Goal: Transaction & Acquisition: Subscribe to service/newsletter

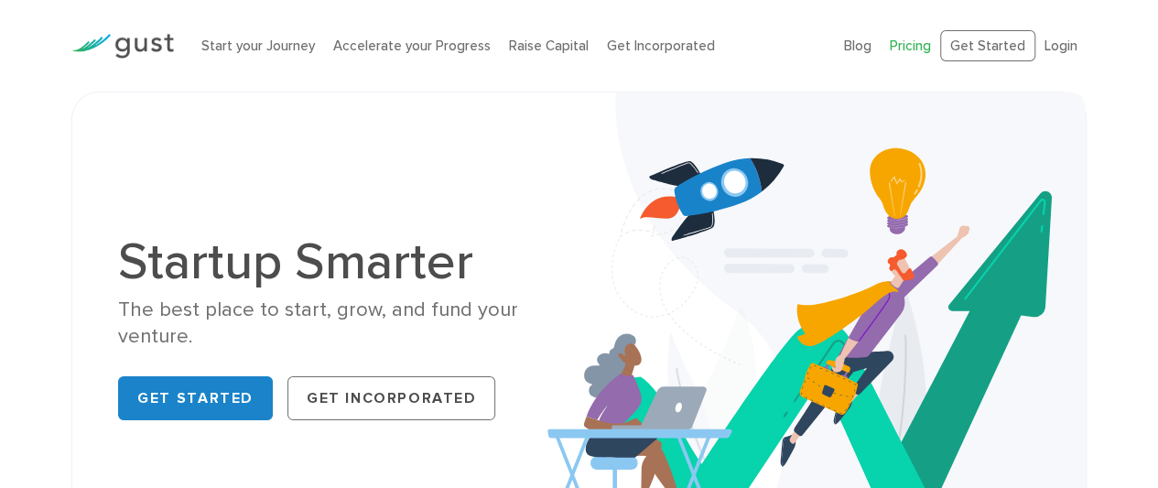
click at [915, 49] on link "Pricing" at bounding box center [910, 46] width 41 height 16
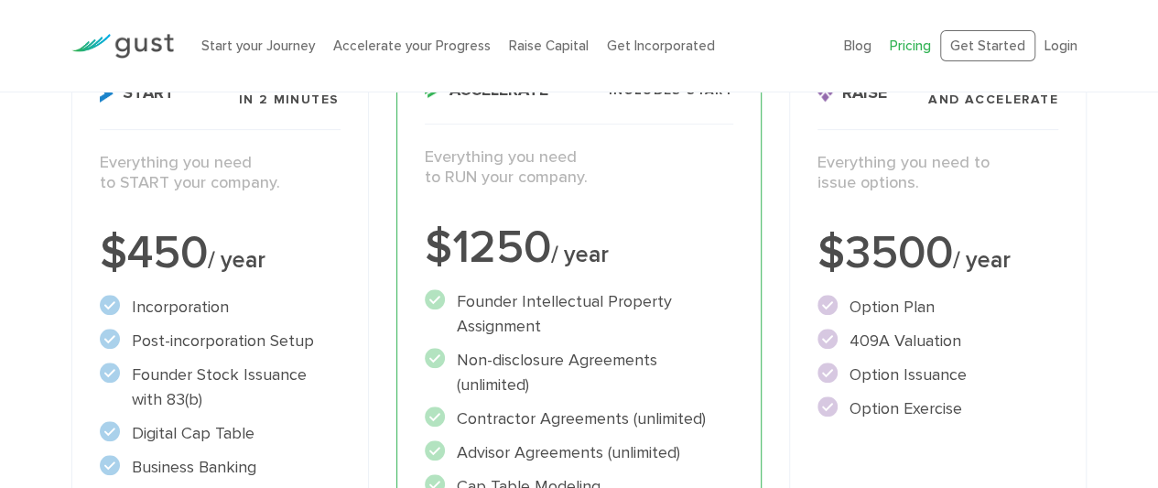
scroll to position [367, 0]
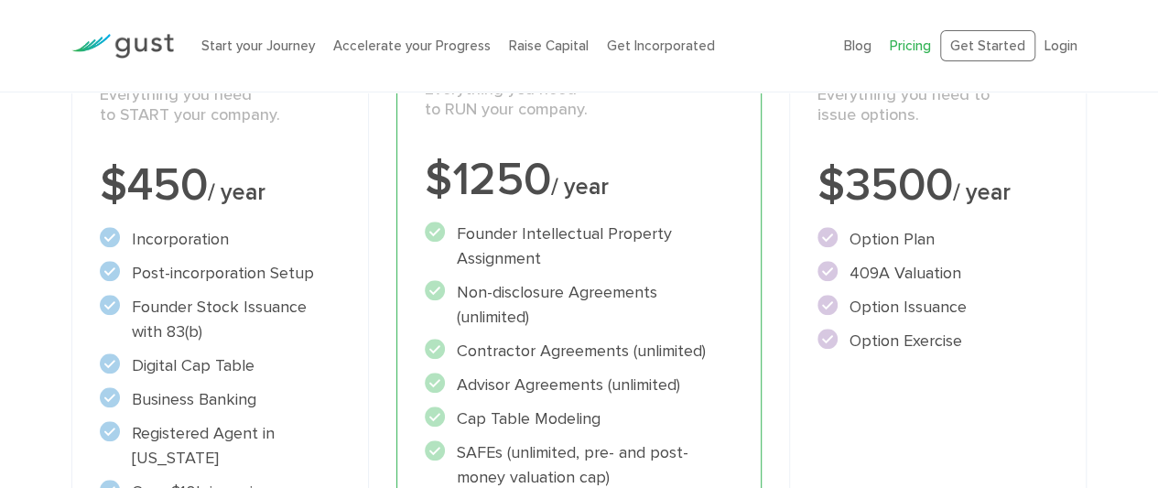
click at [188, 108] on p "Everything you need to START your company." at bounding box center [220, 105] width 241 height 41
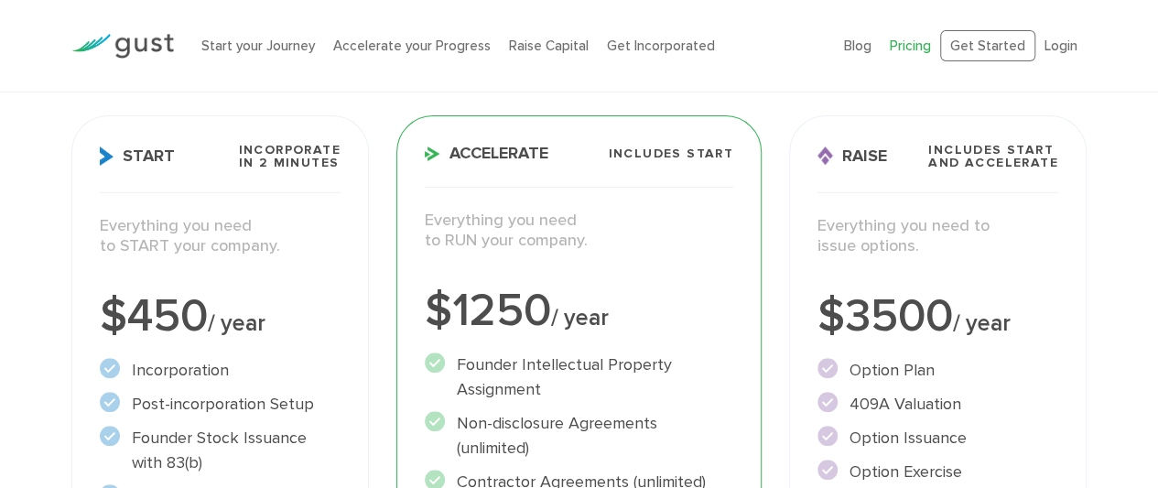
scroll to position [232, 0]
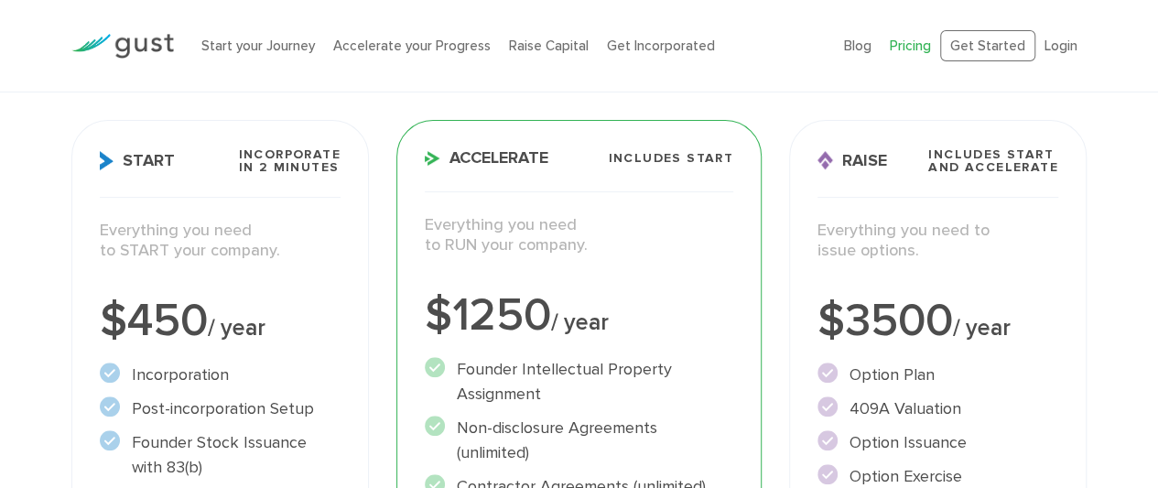
click at [286, 154] on span "Incorporate in 2 Minutes" at bounding box center [289, 161] width 102 height 26
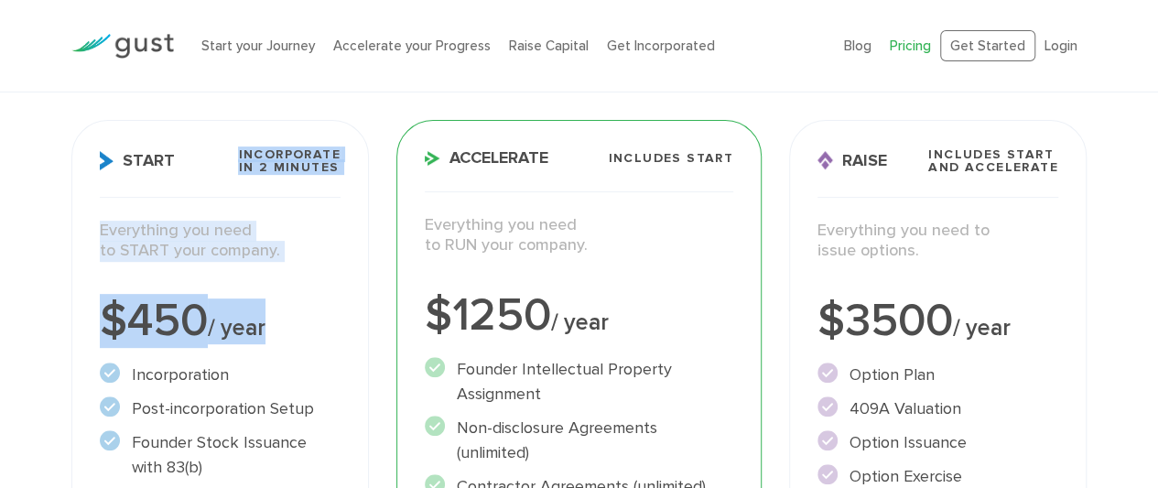
drag, startPoint x: 286, startPoint y: 154, endPoint x: 203, endPoint y: 332, distance: 196.9
click at [203, 332] on div "$450 / year" at bounding box center [220, 321] width 241 height 46
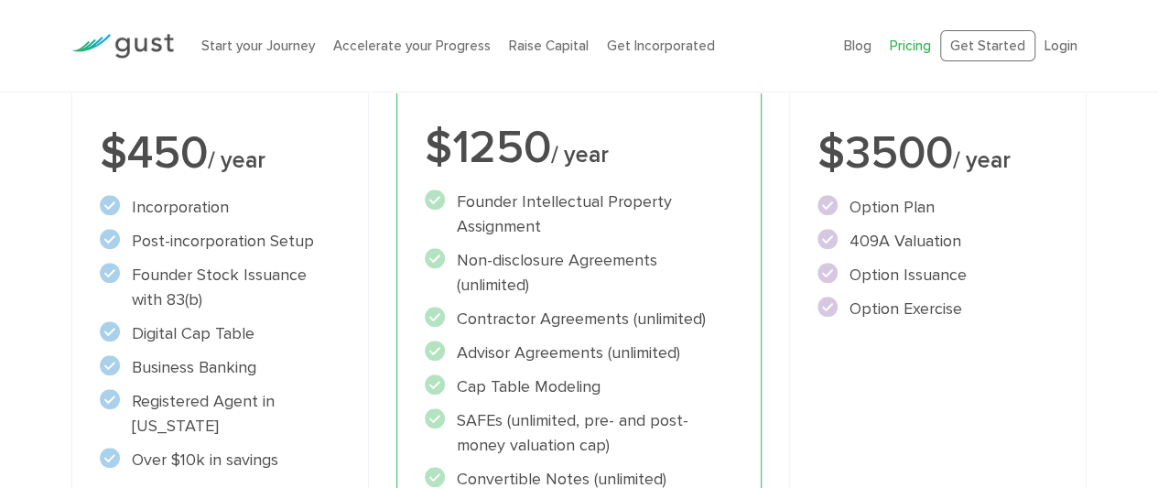
scroll to position [392, 0]
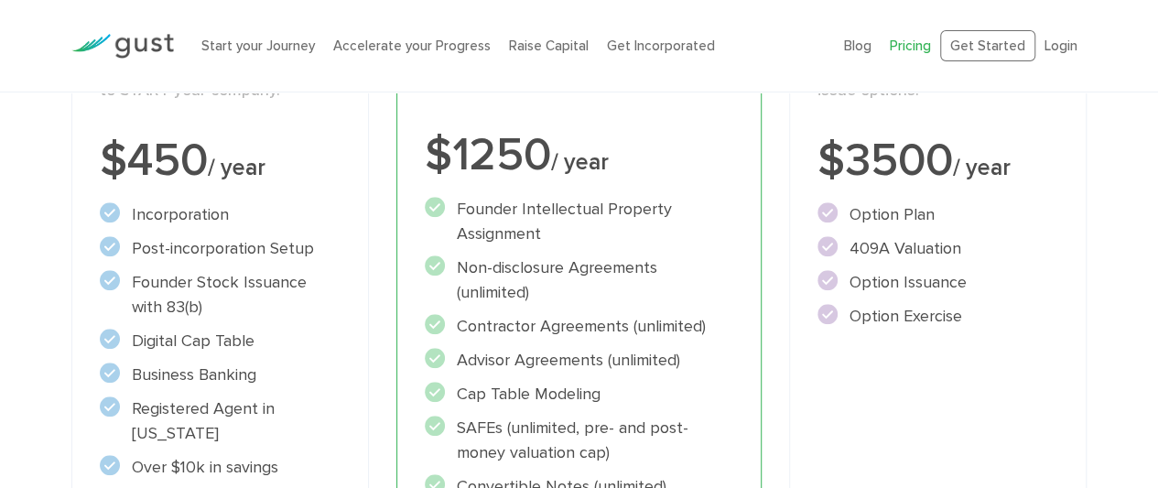
click at [154, 217] on li "Incorporation" at bounding box center [220, 214] width 241 height 25
click at [206, 177] on div "$450 / year" at bounding box center [220, 161] width 241 height 46
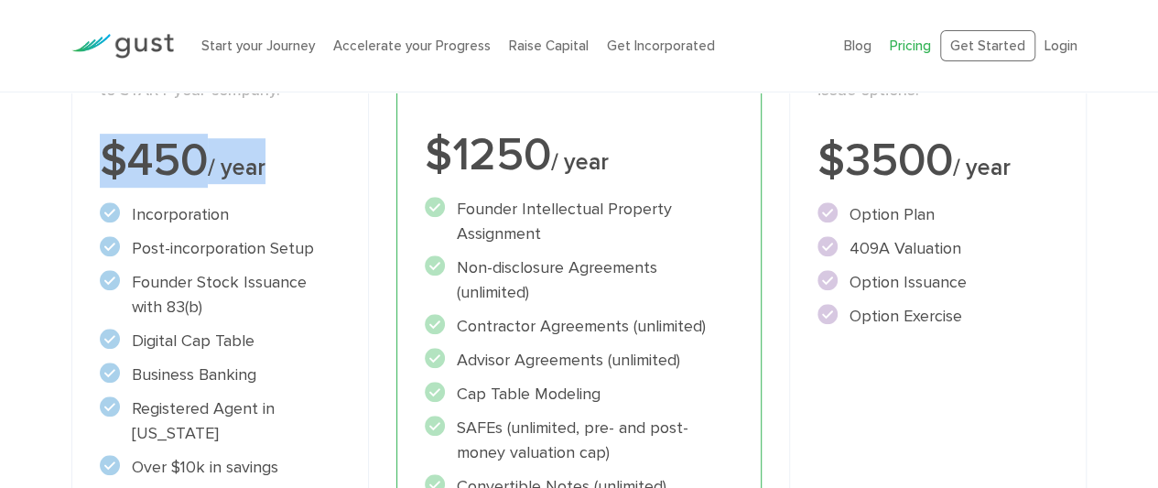
click at [206, 177] on div "$450 / year" at bounding box center [220, 161] width 241 height 46
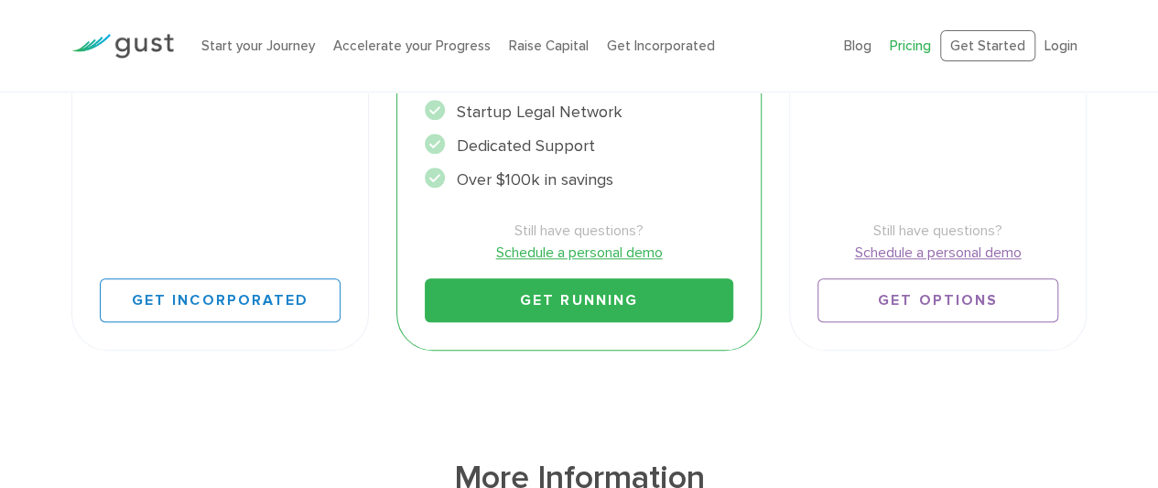
scroll to position [819, 0]
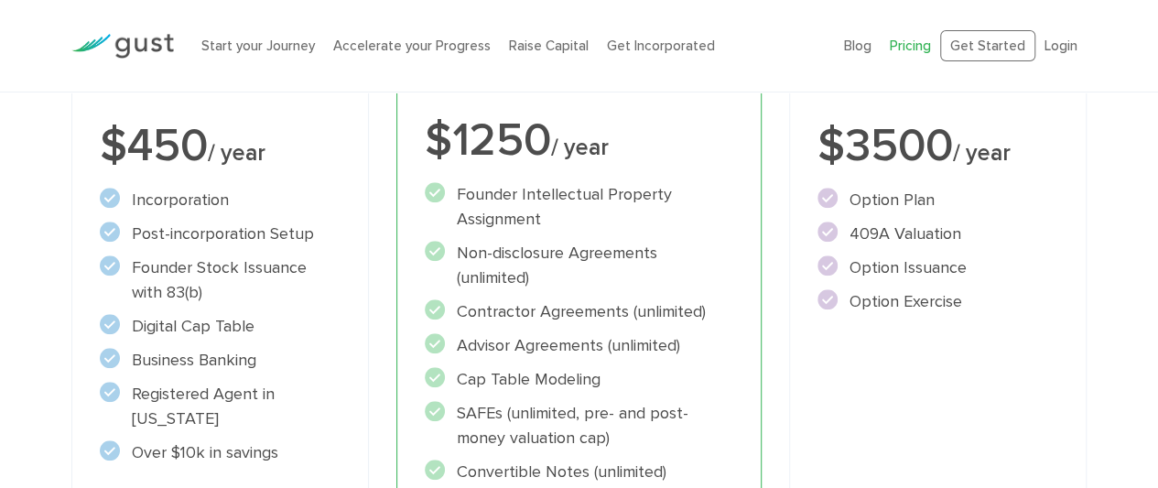
scroll to position [401, 0]
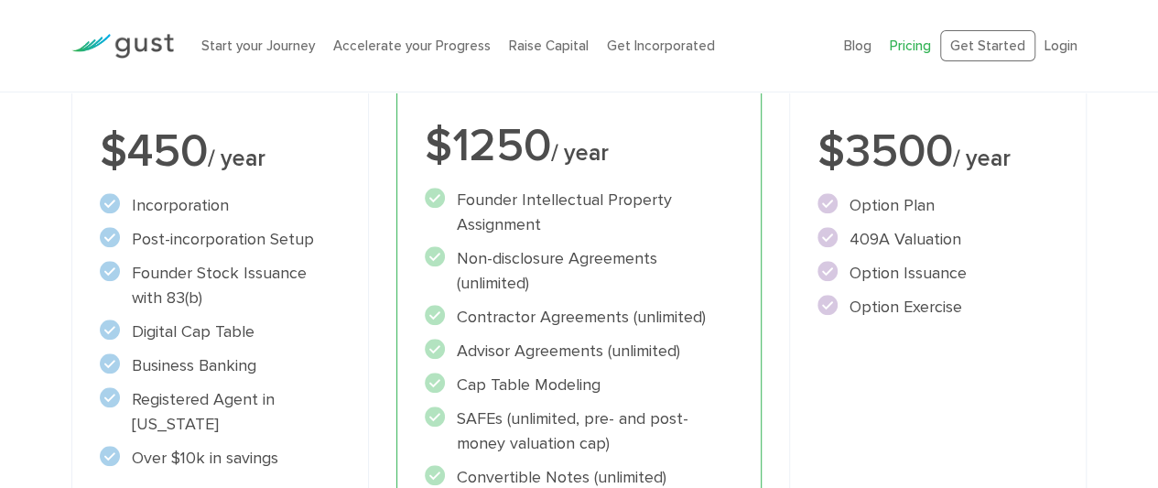
click at [1157, 80] on div "Start your Journey Accelerate your Progress Raise Capital Get Incorporated Blog…" at bounding box center [579, 46] width 1158 height 92
drag, startPoint x: 1157, startPoint y: 80, endPoint x: 1159, endPoint y: 100, distance: 20.2
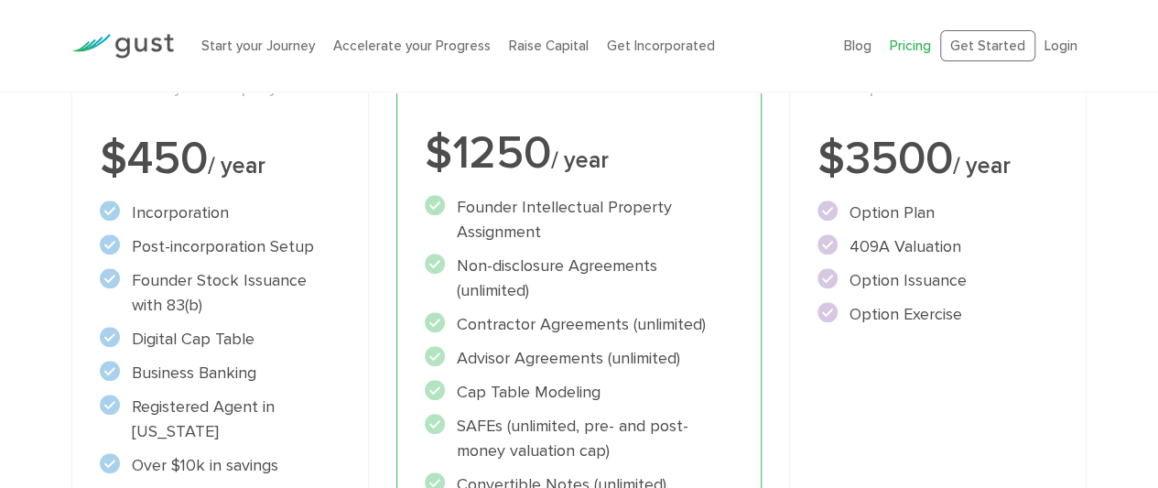
scroll to position [394, 0]
click at [1023, 184] on div "Raise Includes START and ACCELERATE Everything you need to issue options. $3500…" at bounding box center [937, 357] width 297 height 799
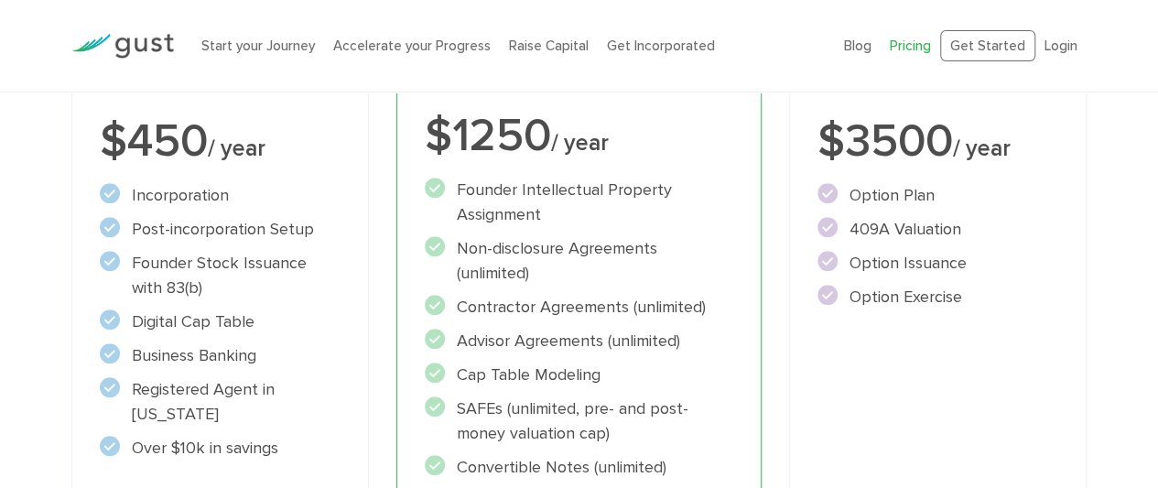
scroll to position [423, 0]
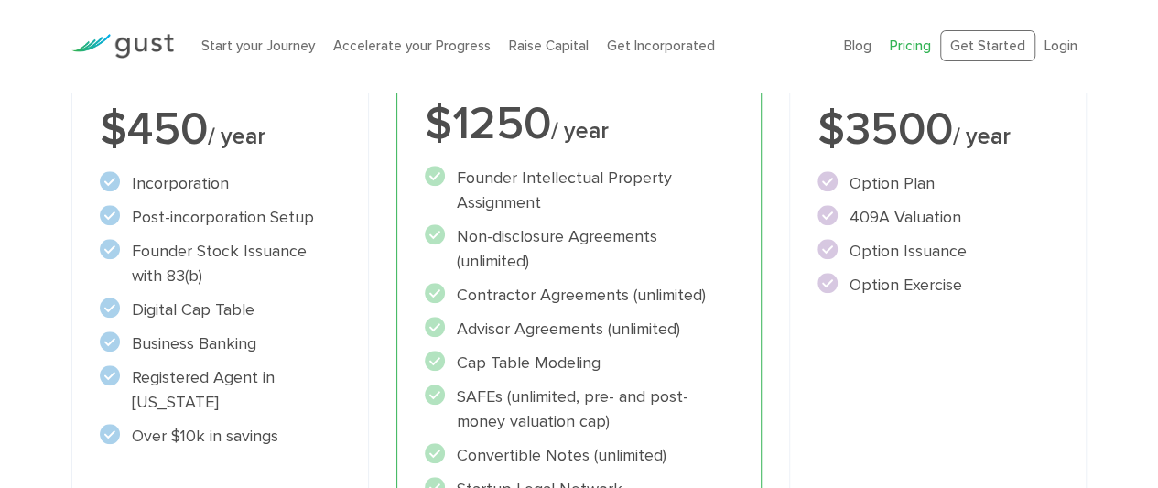
click at [930, 124] on div "$3500 / year" at bounding box center [937, 130] width 241 height 46
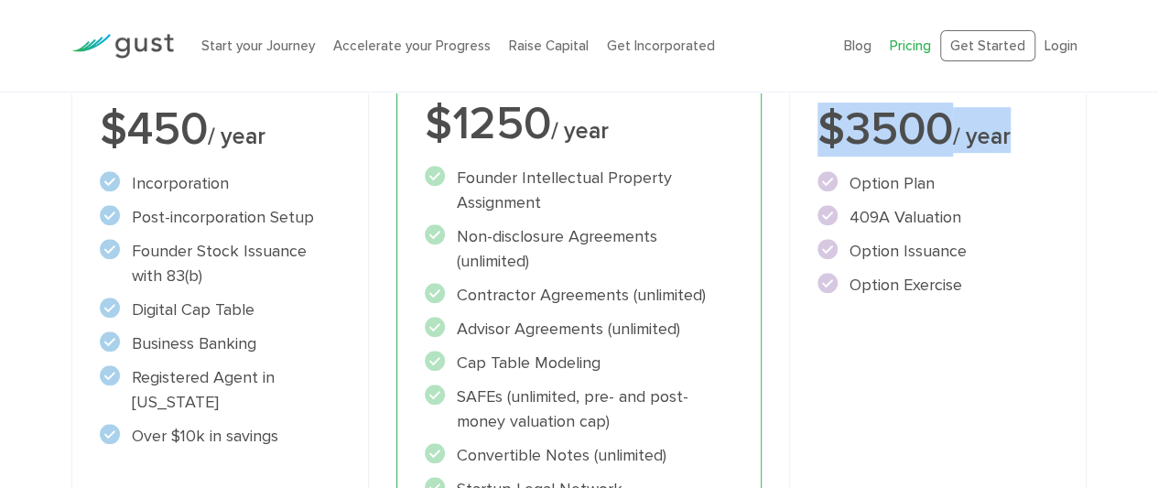
click at [930, 124] on div "$3500 / year" at bounding box center [937, 130] width 241 height 46
drag, startPoint x: 930, startPoint y: 124, endPoint x: 1109, endPoint y: 144, distance: 180.5
click at [1109, 144] on div "Choose Your Plan Upgrade anytime Start Incorporate in 2 Minutes Everything you …" at bounding box center [579, 227] width 1158 height 1027
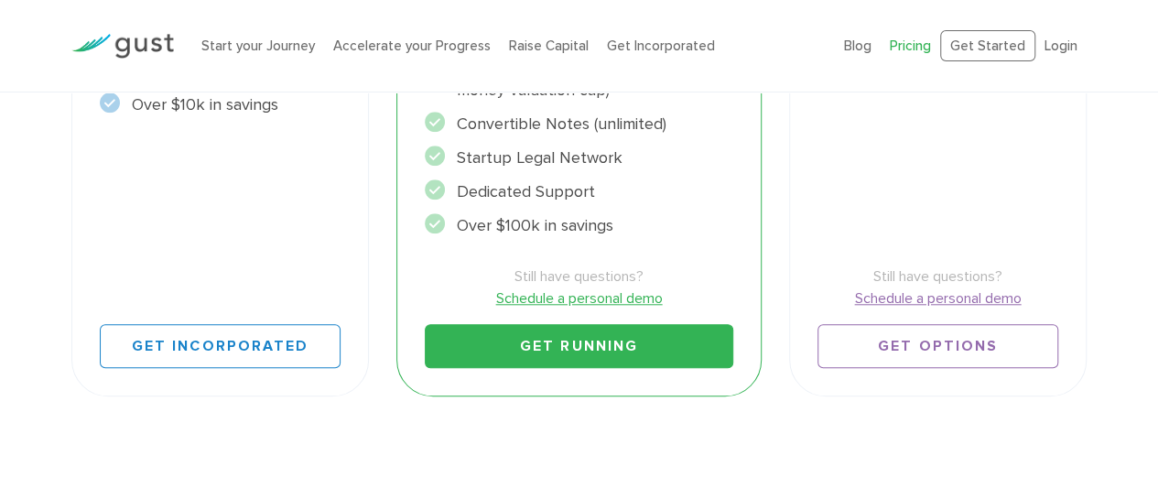
scroll to position [745, 0]
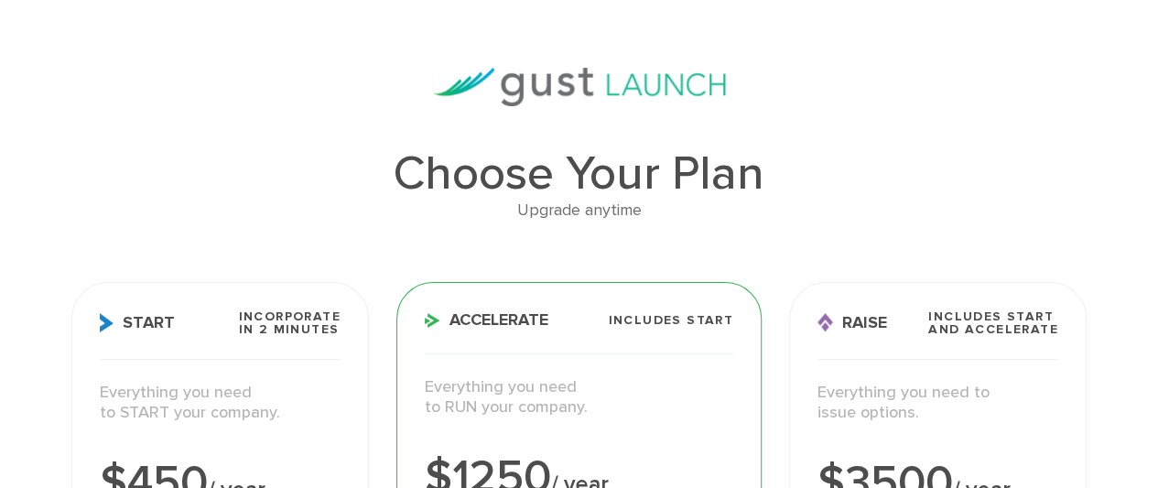
scroll to position [0, 0]
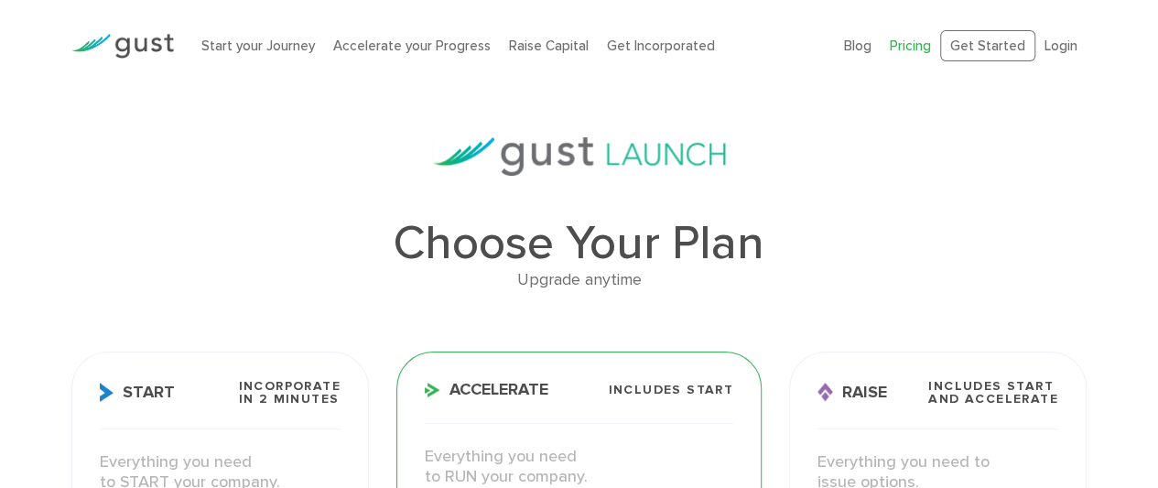
drag, startPoint x: 1136, startPoint y: 12, endPoint x: 1146, endPoint y: 51, distance: 40.6
click at [1146, 51] on div "Start your Journey Accelerate your Progress Raise Capital Get Incorporated Blog…" at bounding box center [579, 46] width 1158 height 92
click at [1150, 67] on div "Start your Journey Accelerate your Progress Raise Capital Get Incorporated Blog…" at bounding box center [579, 46] width 1158 height 92
click at [772, 243] on h1 "Choose Your Plan" at bounding box center [578, 244] width 1015 height 48
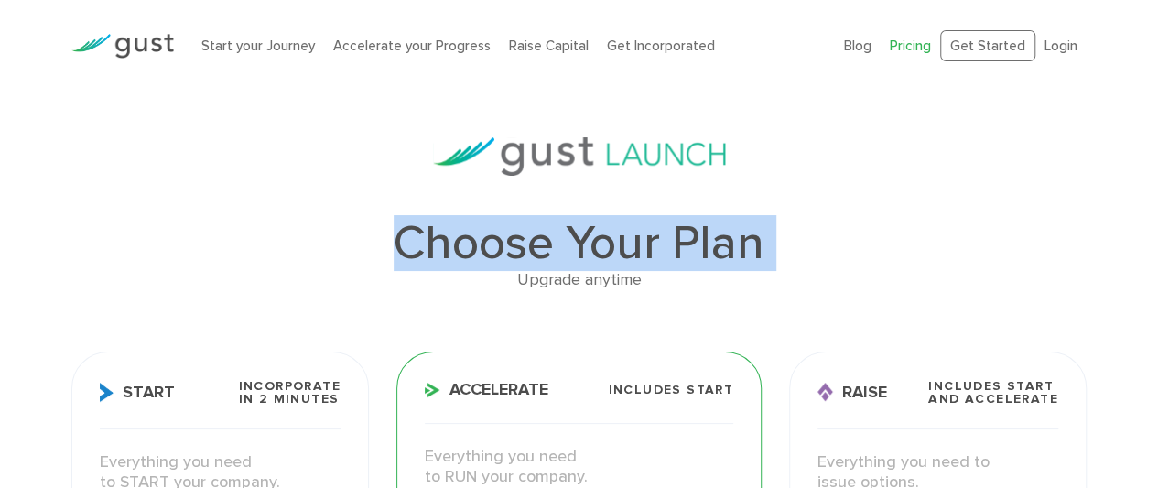
drag, startPoint x: 772, startPoint y: 243, endPoint x: 653, endPoint y: 194, distance: 128.5
click at [648, 167] on img at bounding box center [579, 156] width 293 height 38
drag, startPoint x: 648, startPoint y: 167, endPoint x: 588, endPoint y: 152, distance: 62.4
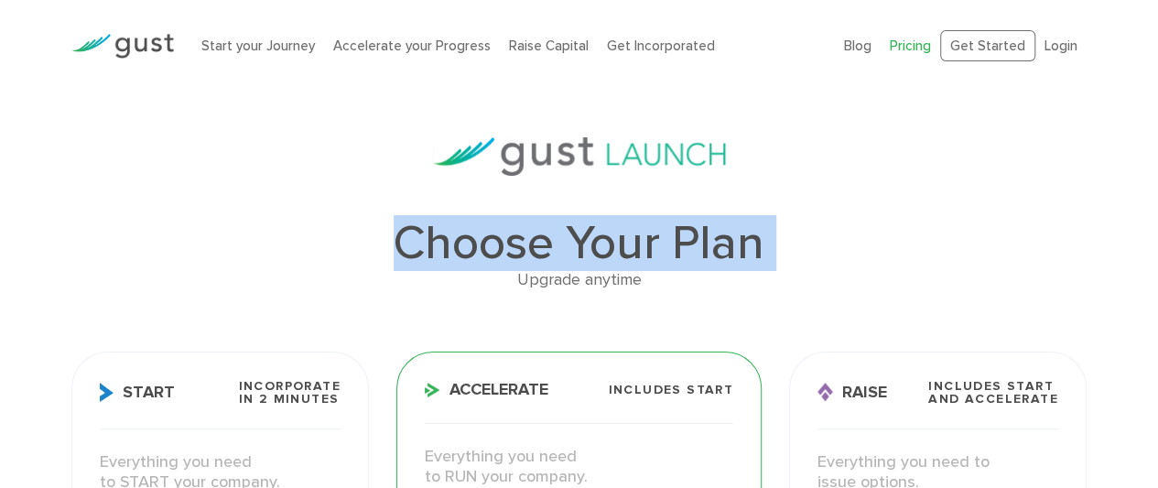
click at [588, 152] on img at bounding box center [579, 156] width 293 height 38
drag, startPoint x: 588, startPoint y: 152, endPoint x: 1017, endPoint y: 66, distance: 437.8
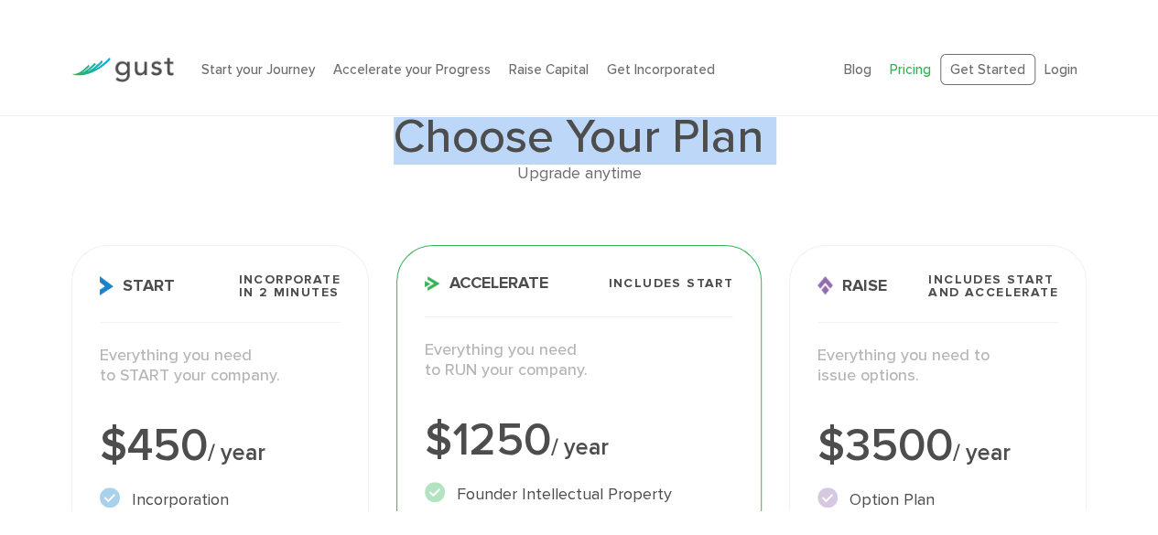
scroll to position [115, 0]
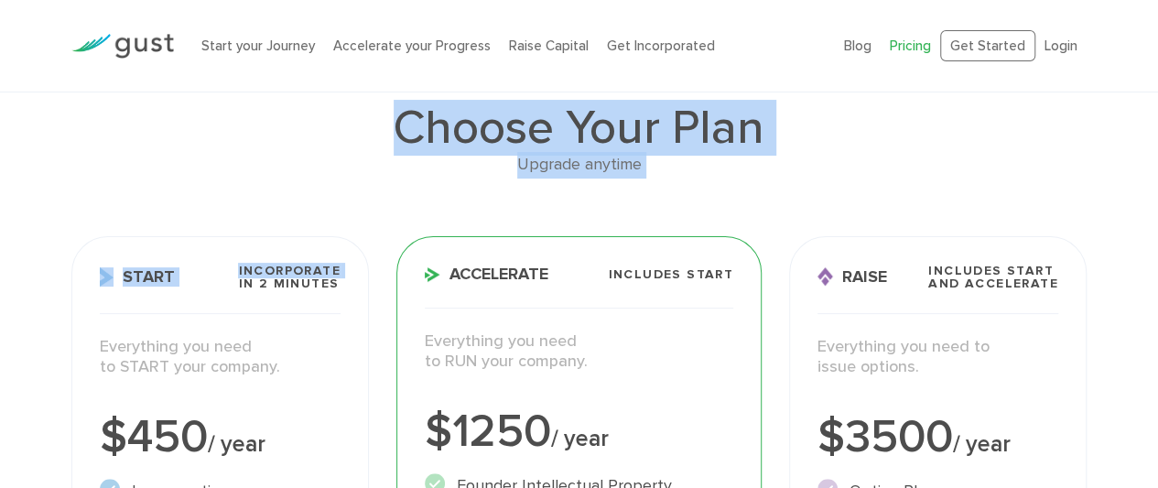
drag, startPoint x: 534, startPoint y: 92, endPoint x: 377, endPoint y: 266, distance: 234.6
drag, startPoint x: 323, startPoint y: 216, endPoint x: 509, endPoint y: 123, distance: 207.9
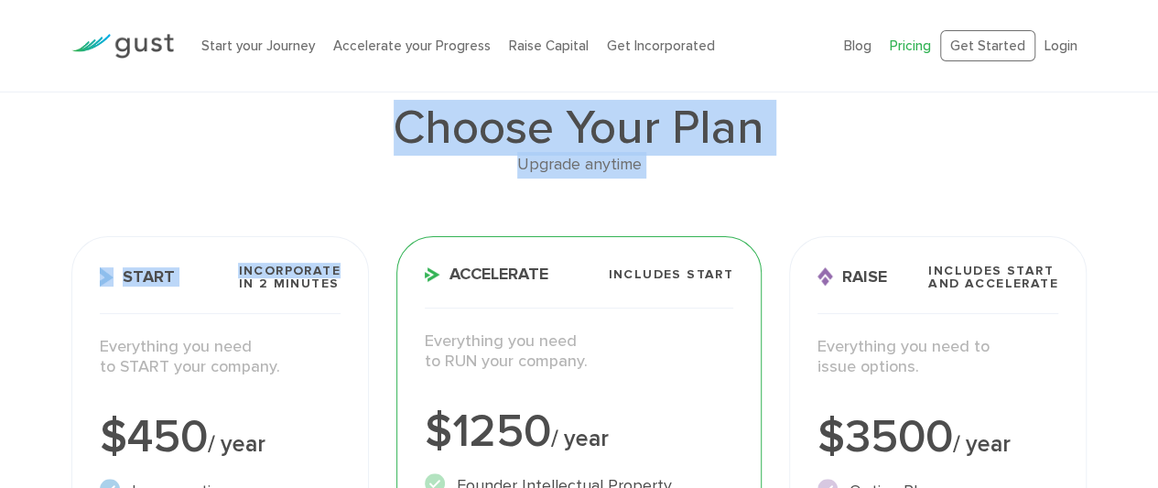
click at [509, 123] on h1 "Choose Your Plan" at bounding box center [578, 128] width 1015 height 48
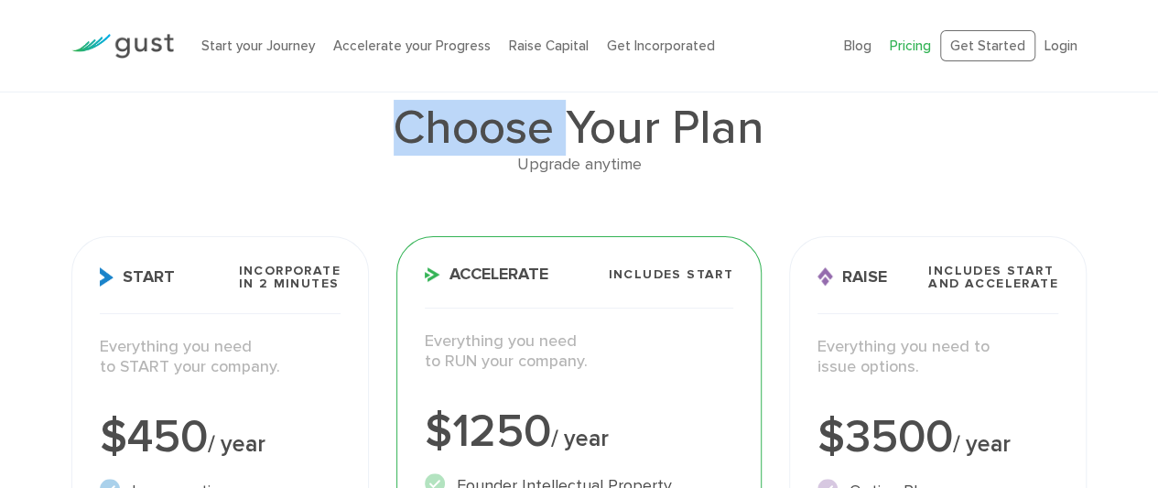
click at [509, 123] on h1 "Choose Your Plan" at bounding box center [578, 128] width 1015 height 48
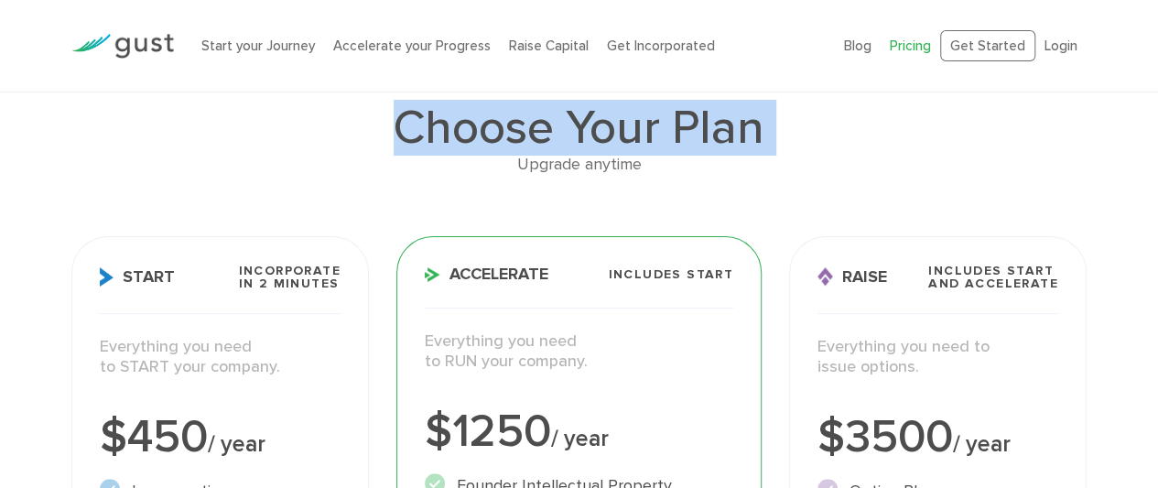
drag, startPoint x: 509, startPoint y: 123, endPoint x: 569, endPoint y: 146, distance: 64.6
click at [569, 146] on h1 "Choose Your Plan" at bounding box center [578, 128] width 1015 height 48
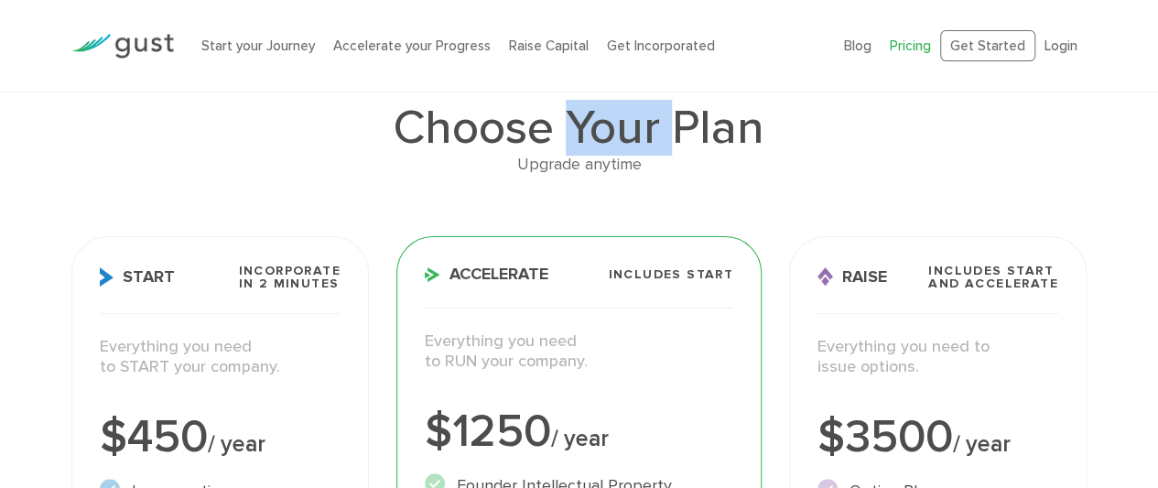
click at [569, 146] on h1 "Choose Your Plan" at bounding box center [578, 128] width 1015 height 48
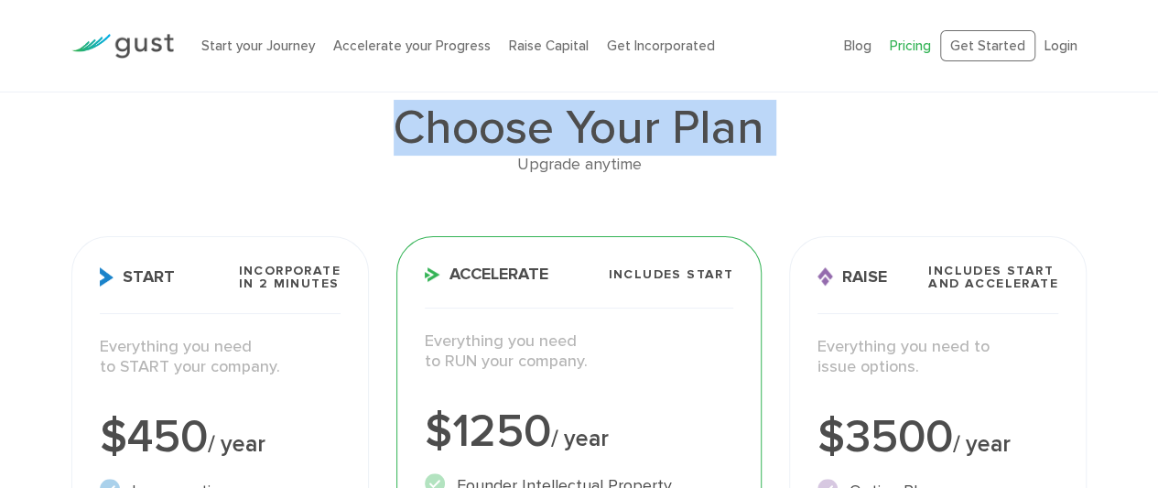
drag, startPoint x: 569, startPoint y: 146, endPoint x: 572, endPoint y: 156, distance: 10.4
click at [572, 156] on div "Choose Your Plan Upgrade anytime" at bounding box center [578, 141] width 1015 height 74
click at [572, 156] on div "Upgrade anytime" at bounding box center [578, 165] width 1015 height 27
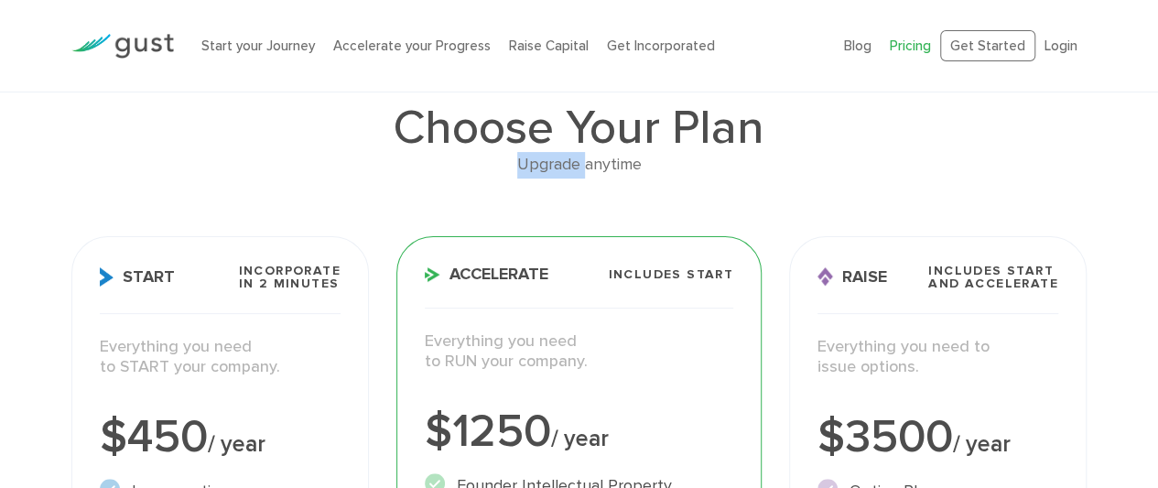
click at [572, 156] on div "Upgrade anytime" at bounding box center [578, 165] width 1015 height 27
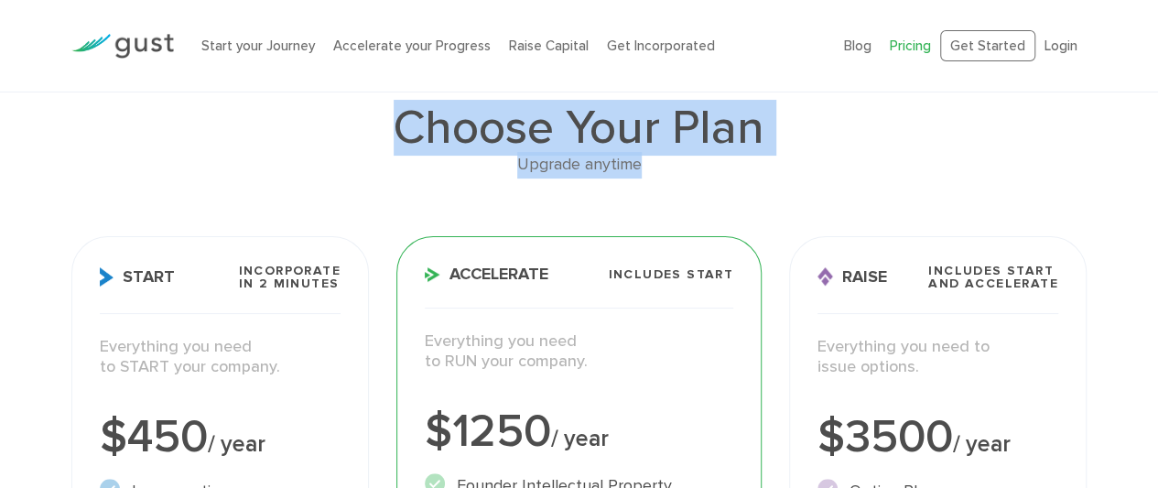
drag, startPoint x: 572, startPoint y: 156, endPoint x: 491, endPoint y: 126, distance: 85.7
click at [491, 126] on div "Choose Your Plan Upgrade anytime" at bounding box center [578, 141] width 1015 height 74
click at [491, 126] on h1 "Choose Your Plan" at bounding box center [578, 128] width 1015 height 48
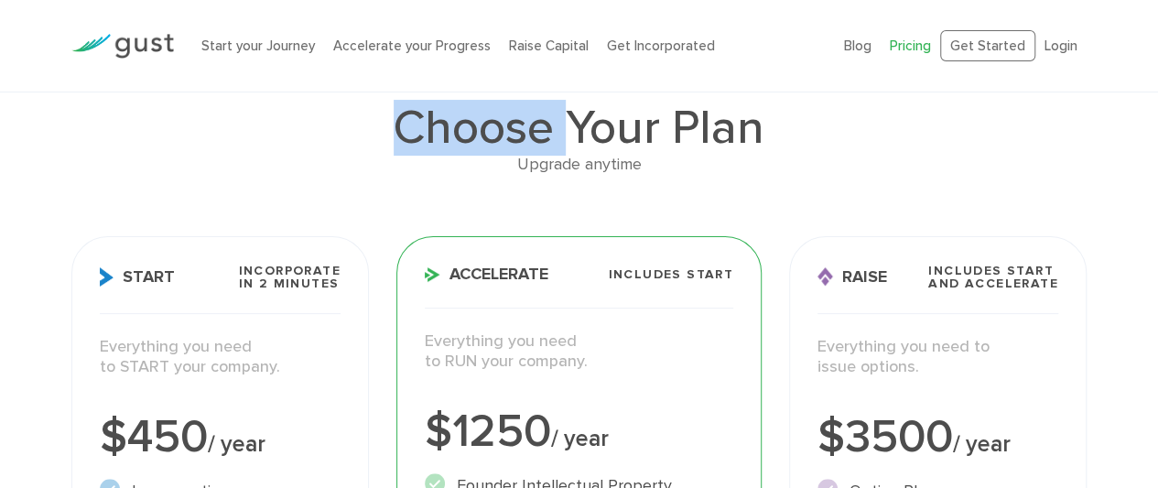
drag, startPoint x: 491, startPoint y: 126, endPoint x: 635, endPoint y: 165, distance: 148.7
click at [635, 165] on div "Choose Your Plan Upgrade anytime" at bounding box center [578, 141] width 1015 height 74
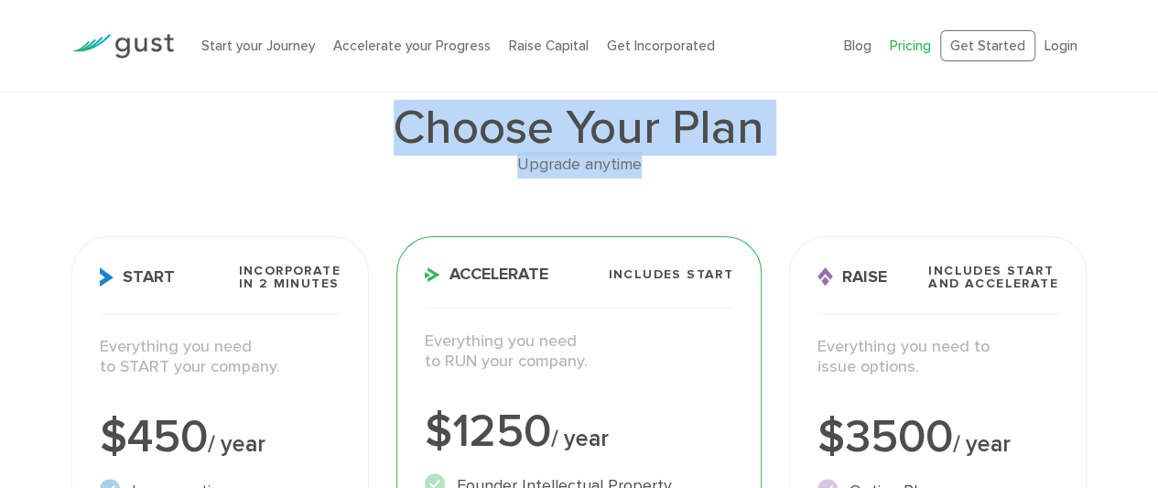
click at [635, 165] on div "Upgrade anytime" at bounding box center [578, 165] width 1015 height 27
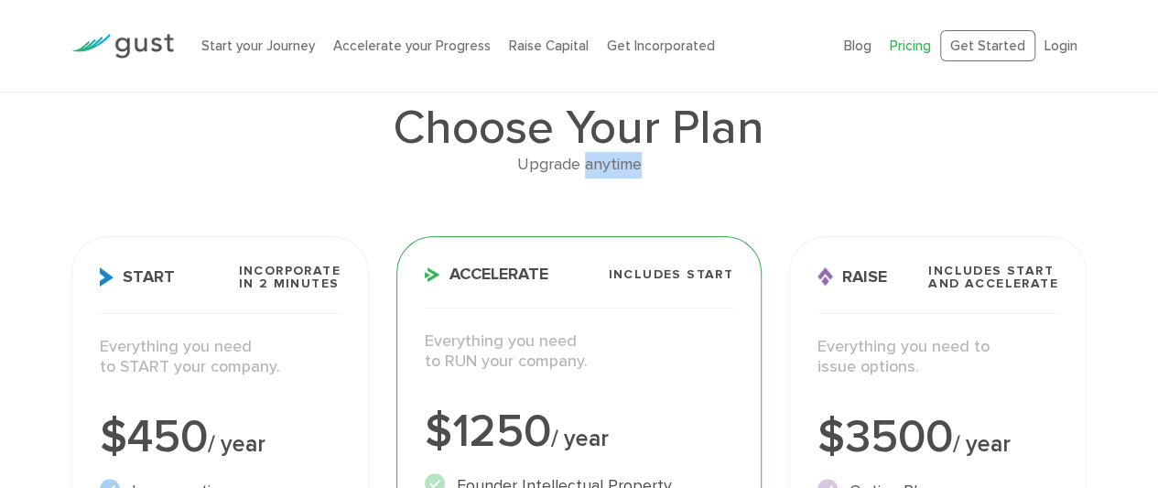
click at [635, 165] on div "Upgrade anytime" at bounding box center [578, 165] width 1015 height 27
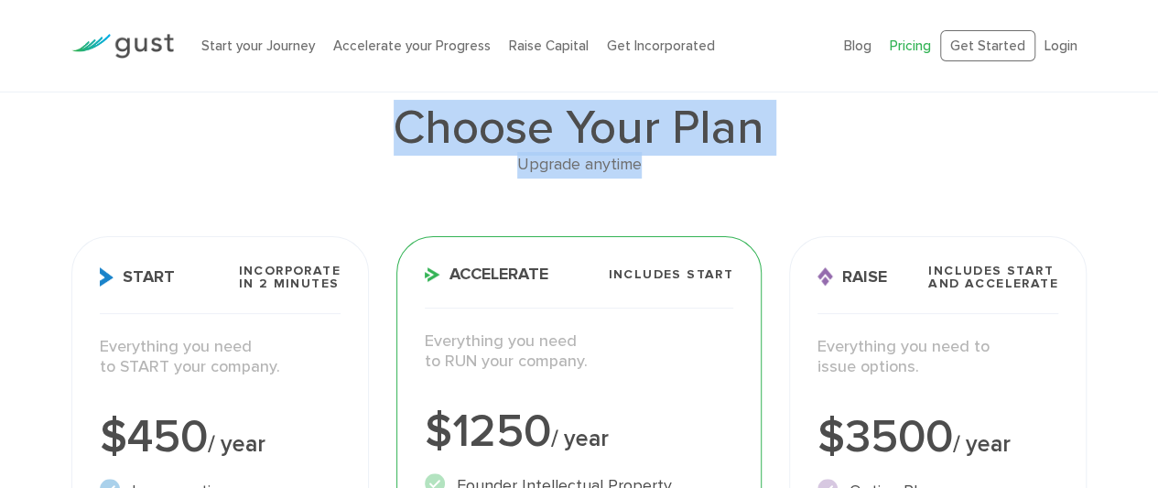
drag, startPoint x: 635, startPoint y: 165, endPoint x: 452, endPoint y: 113, distance: 190.3
click at [452, 113] on div "Choose Your Plan Upgrade anytime" at bounding box center [578, 141] width 1015 height 74
click at [452, 113] on h1 "Choose Your Plan" at bounding box center [578, 128] width 1015 height 48
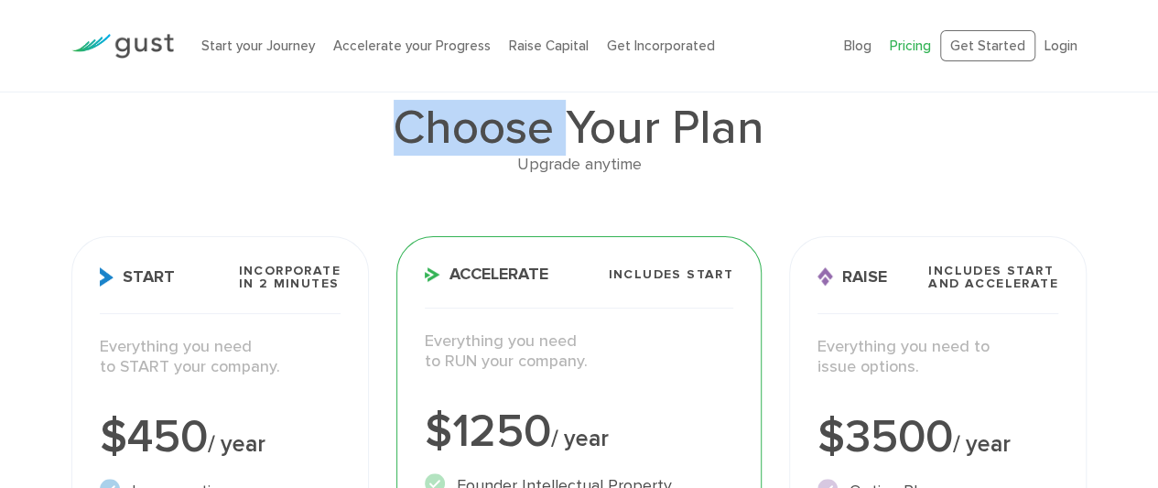
click at [452, 113] on h1 "Choose Your Plan" at bounding box center [578, 128] width 1015 height 48
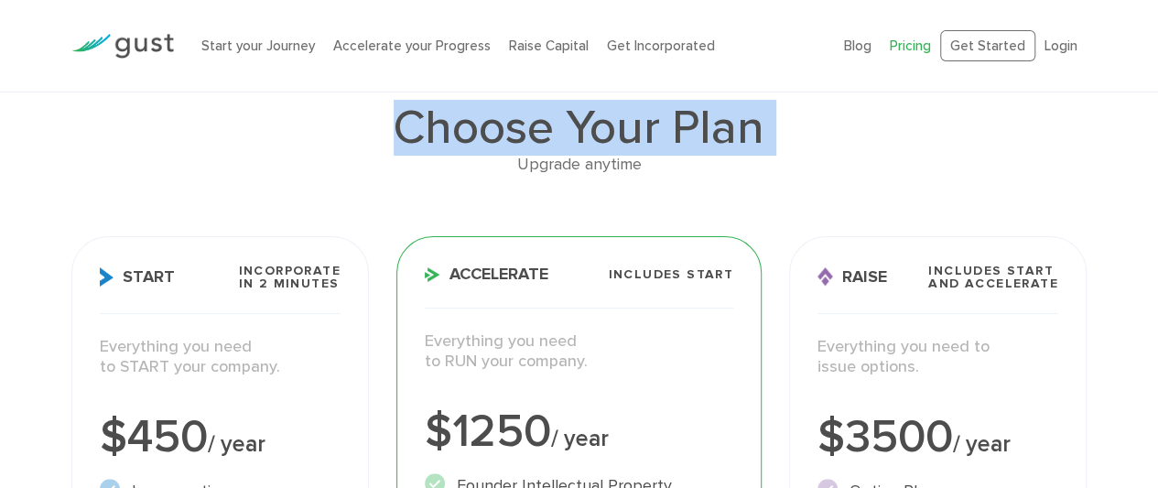
drag, startPoint x: 452, startPoint y: 113, endPoint x: 489, endPoint y: 144, distance: 48.0
click at [489, 144] on h1 "Choose Your Plan" at bounding box center [578, 128] width 1015 height 48
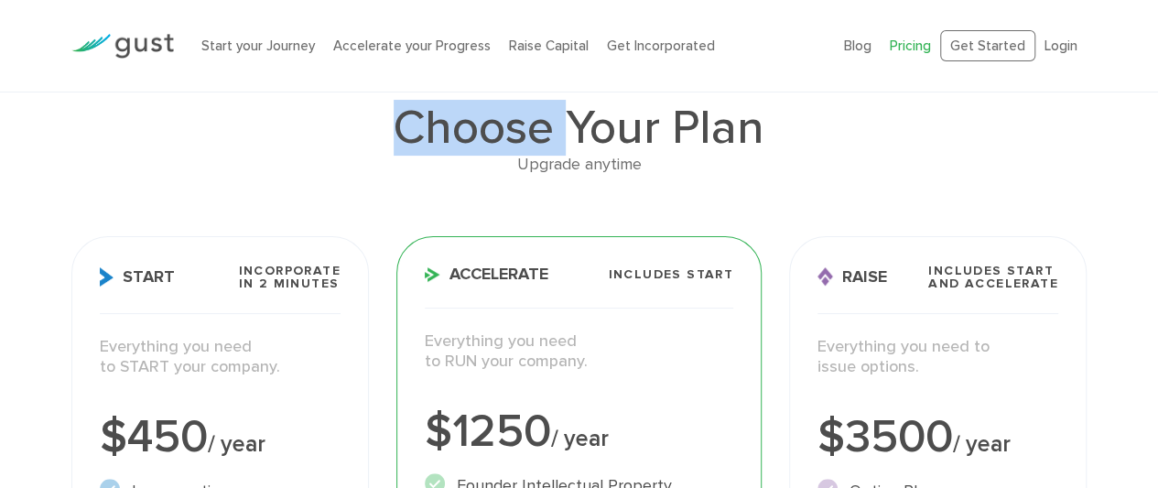
click at [489, 144] on h1 "Choose Your Plan" at bounding box center [578, 128] width 1015 height 48
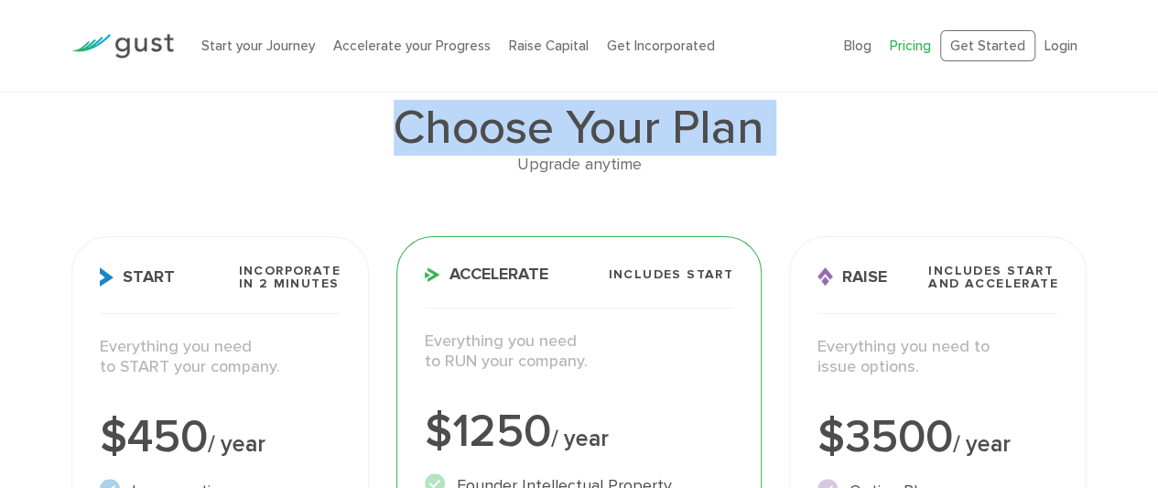
drag, startPoint x: 489, startPoint y: 144, endPoint x: 506, endPoint y: 188, distance: 47.2
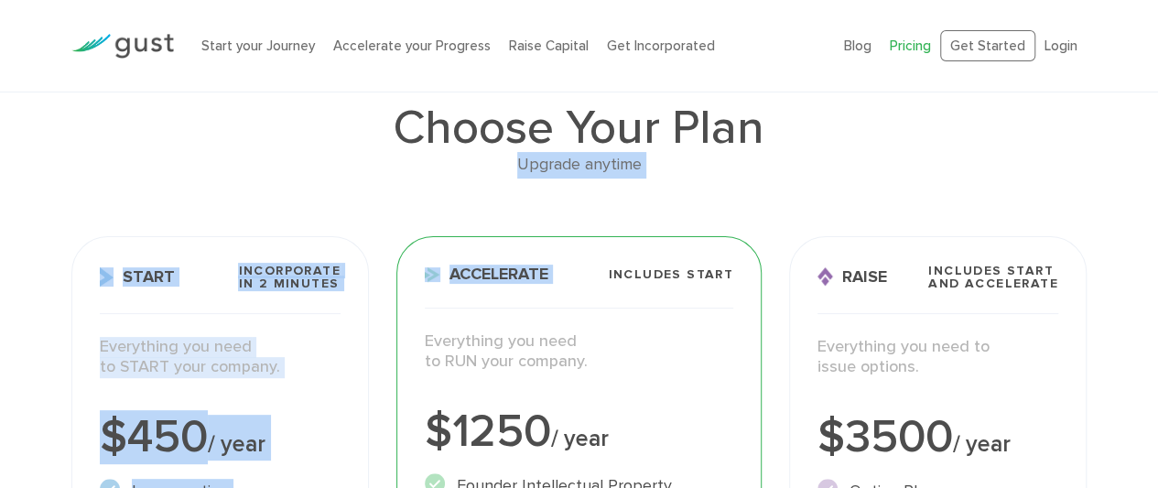
drag, startPoint x: 506, startPoint y: 188, endPoint x: 363, endPoint y: 122, distance: 157.2
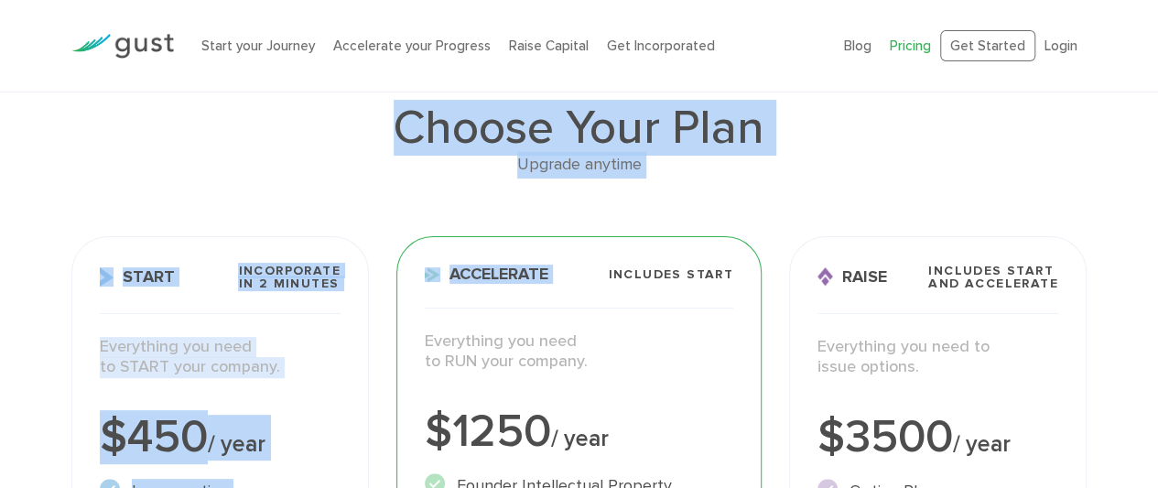
click at [363, 122] on h1 "Choose Your Plan" at bounding box center [578, 128] width 1015 height 48
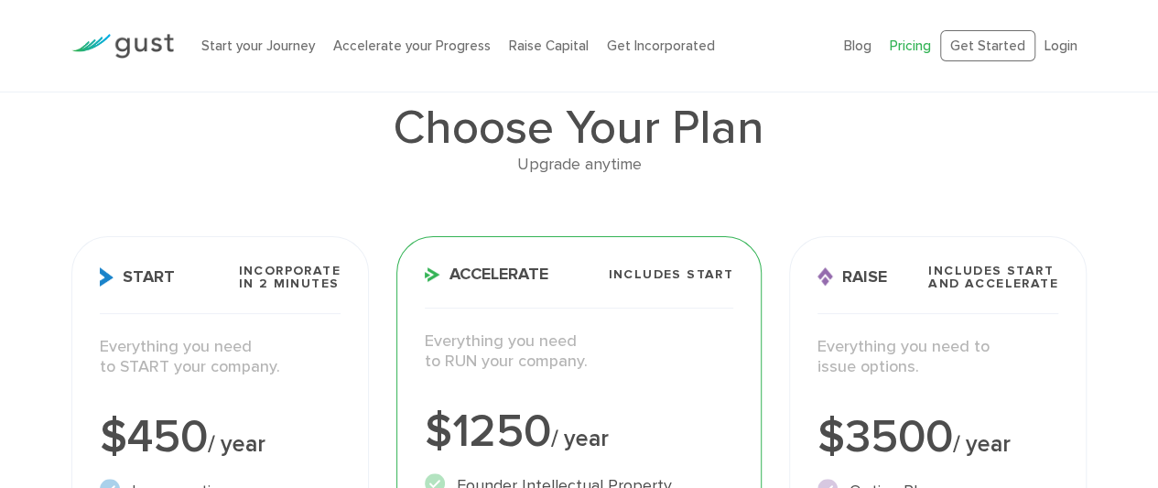
click at [530, 135] on h1 "Choose Your Plan" at bounding box center [578, 128] width 1015 height 48
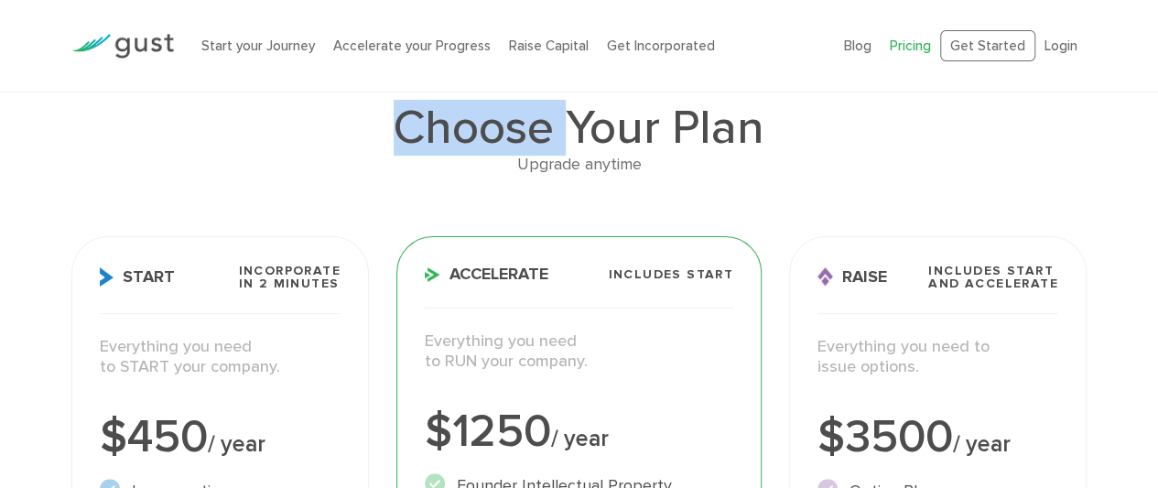
click at [530, 135] on h1 "Choose Your Plan" at bounding box center [578, 128] width 1015 height 48
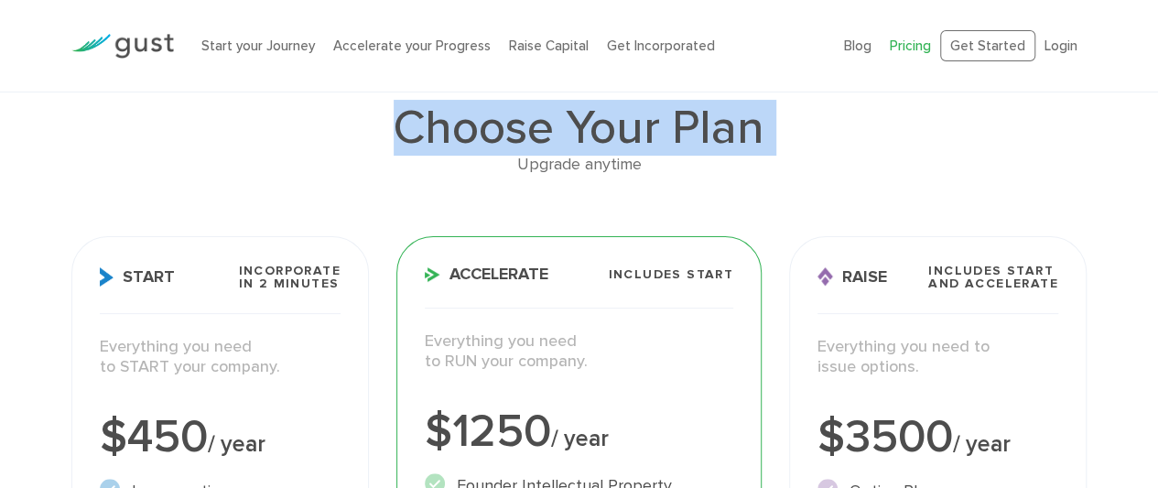
drag, startPoint x: 530, startPoint y: 135, endPoint x: 591, endPoint y: 158, distance: 65.8
click at [591, 158] on div "Choose Your Plan Upgrade anytime" at bounding box center [578, 141] width 1015 height 74
click at [591, 158] on div "Upgrade anytime" at bounding box center [578, 165] width 1015 height 27
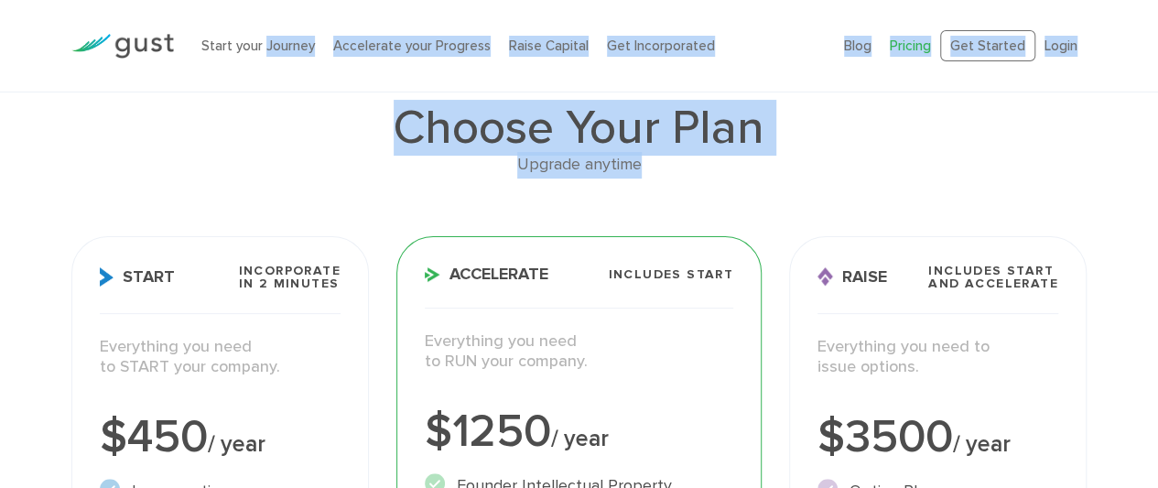
drag, startPoint x: 591, startPoint y: 158, endPoint x: 269, endPoint y: 77, distance: 332.3
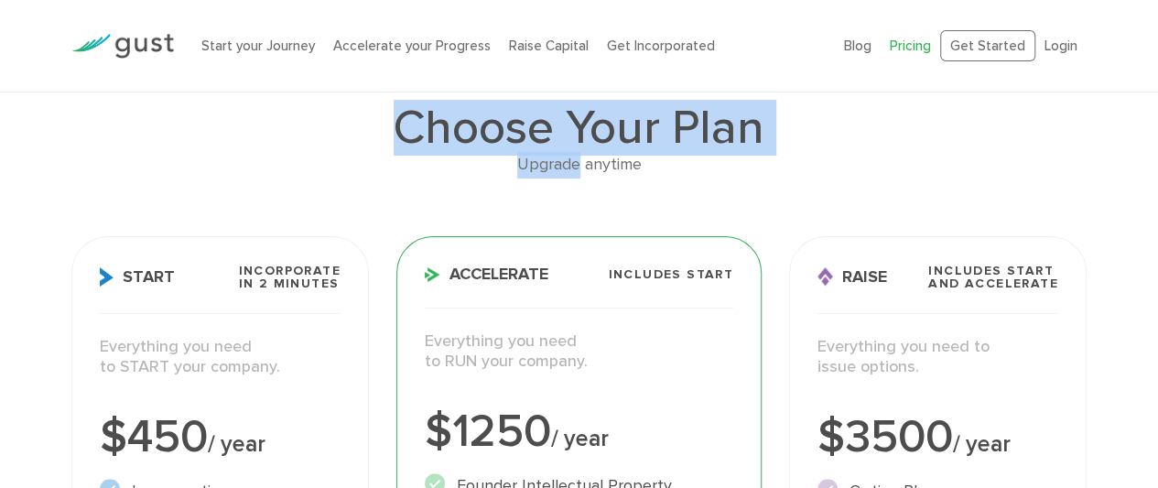
drag, startPoint x: 335, startPoint y: 101, endPoint x: 560, endPoint y: 159, distance: 232.6
click at [560, 159] on div "Upgrade anytime" at bounding box center [578, 165] width 1015 height 27
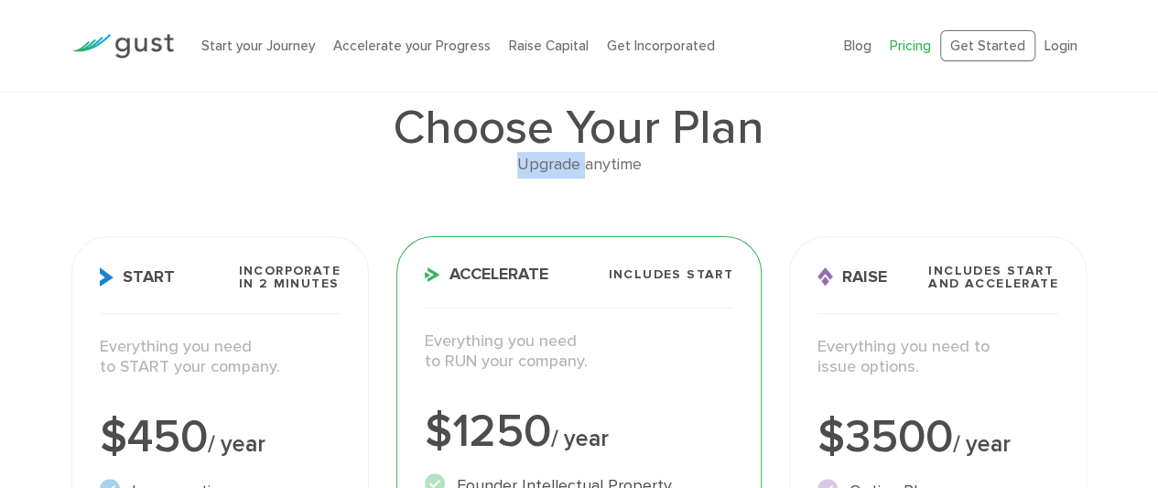
click at [560, 159] on div "Upgrade anytime" at bounding box center [578, 165] width 1015 height 27
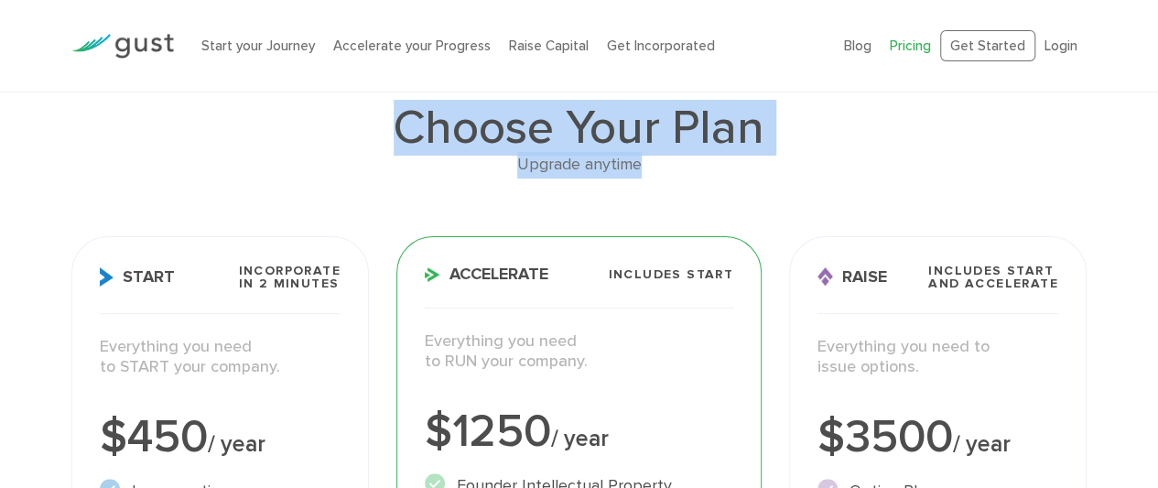
drag, startPoint x: 560, startPoint y: 159, endPoint x: 420, endPoint y: 133, distance: 142.5
click at [420, 133] on div "Choose Your Plan Upgrade anytime" at bounding box center [578, 141] width 1015 height 74
click at [420, 133] on h1 "Choose Your Plan" at bounding box center [578, 128] width 1015 height 48
drag, startPoint x: 420, startPoint y: 133, endPoint x: 622, endPoint y: 160, distance: 204.1
click at [622, 160] on div "Choose Your Plan Upgrade anytime" at bounding box center [578, 141] width 1015 height 74
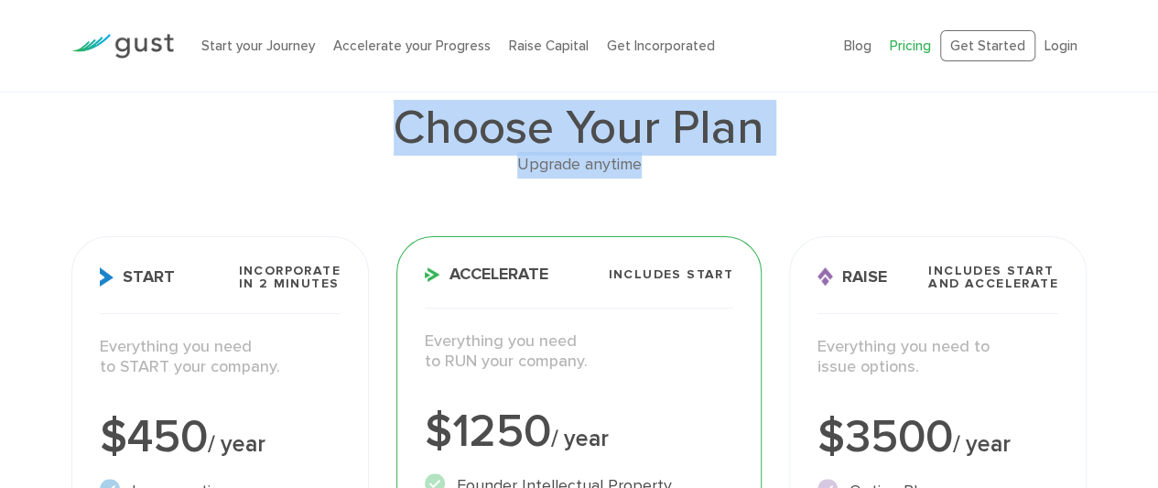
click at [622, 160] on div "Upgrade anytime" at bounding box center [578, 165] width 1015 height 27
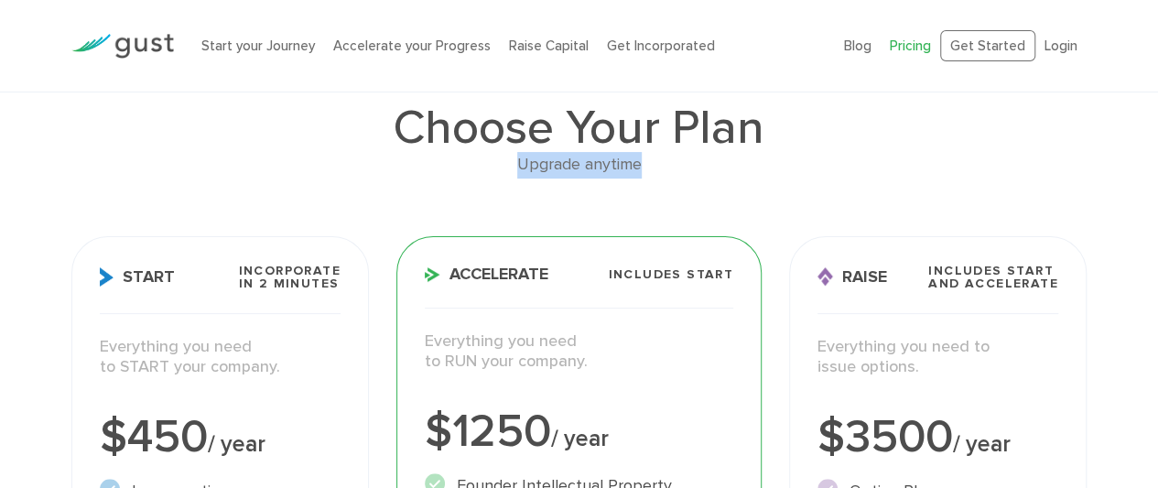
drag, startPoint x: 622, startPoint y: 160, endPoint x: 422, endPoint y: 163, distance: 200.5
click at [422, 163] on div "Upgrade anytime" at bounding box center [578, 165] width 1015 height 27
click at [372, 140] on h1 "Choose Your Plan" at bounding box center [578, 128] width 1015 height 48
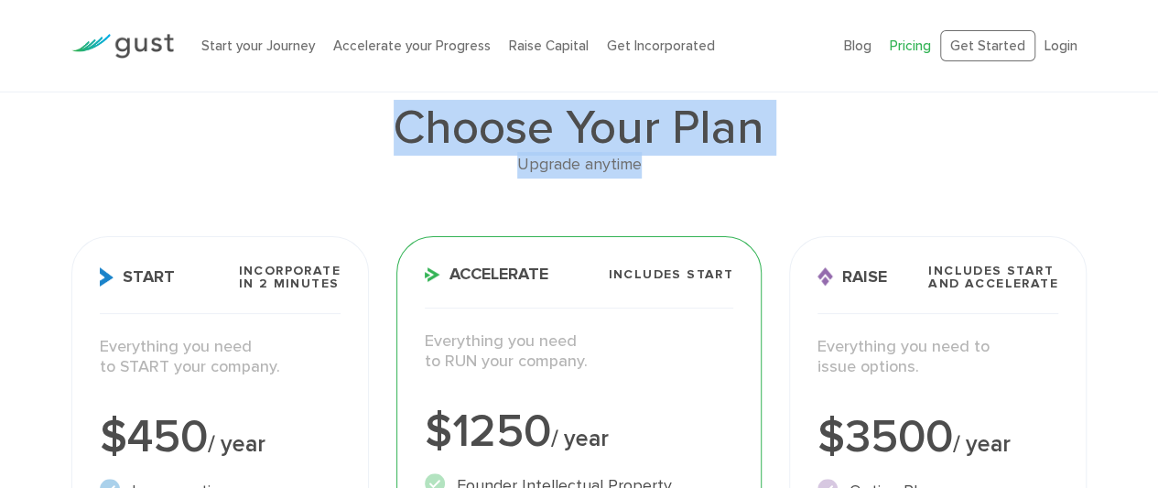
drag, startPoint x: 372, startPoint y: 140, endPoint x: 686, endPoint y: 167, distance: 316.0
click at [686, 167] on div "Choose Your Plan Upgrade anytime" at bounding box center [578, 141] width 1015 height 74
click at [686, 167] on div "Upgrade anytime" at bounding box center [578, 165] width 1015 height 27
drag, startPoint x: 686, startPoint y: 167, endPoint x: 432, endPoint y: 126, distance: 257.7
click at [432, 126] on div "Choose Your Plan Upgrade anytime" at bounding box center [578, 141] width 1015 height 74
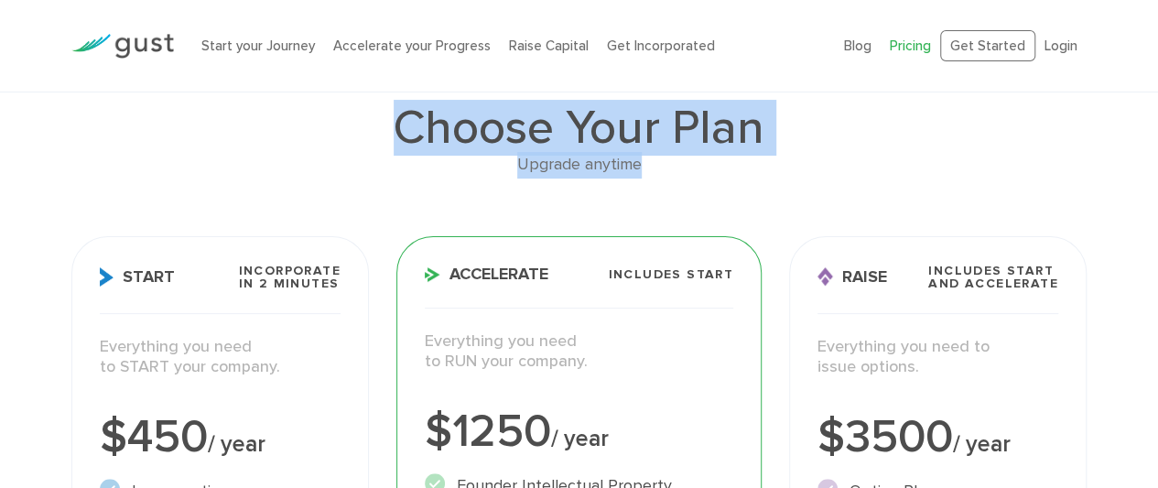
click at [432, 126] on h1 "Choose Your Plan" at bounding box center [578, 128] width 1015 height 48
drag, startPoint x: 432, startPoint y: 126, endPoint x: 685, endPoint y: 180, distance: 258.3
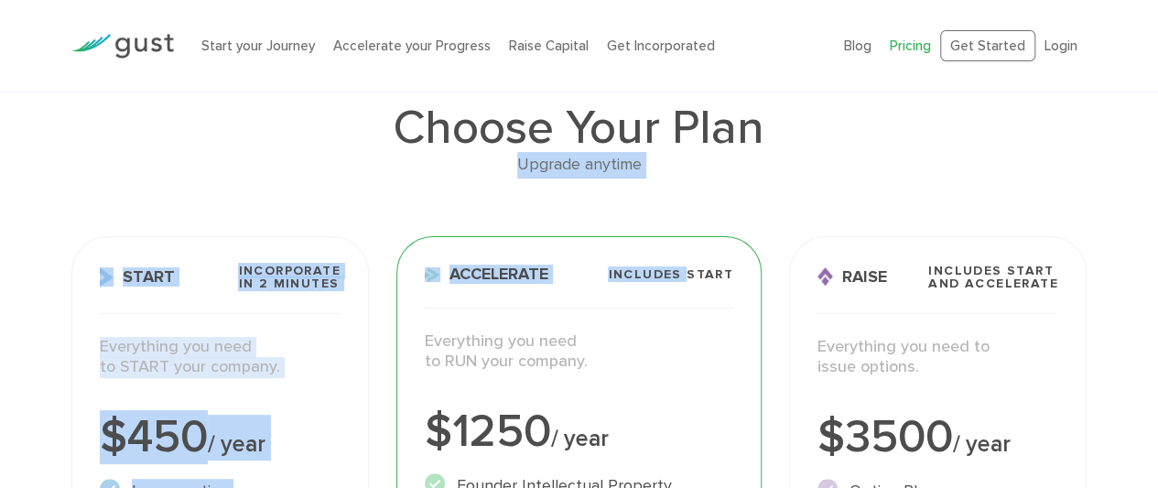
drag, startPoint x: 685, startPoint y: 180, endPoint x: 495, endPoint y: 160, distance: 190.5
click at [495, 160] on div "Upgrade anytime" at bounding box center [578, 165] width 1015 height 27
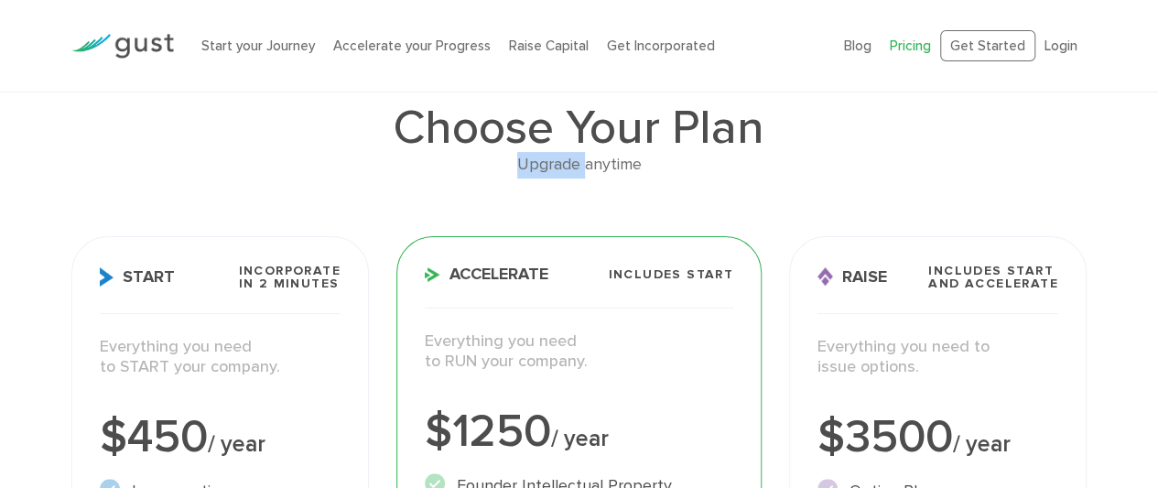
click at [495, 160] on div "Upgrade anytime" at bounding box center [578, 165] width 1015 height 27
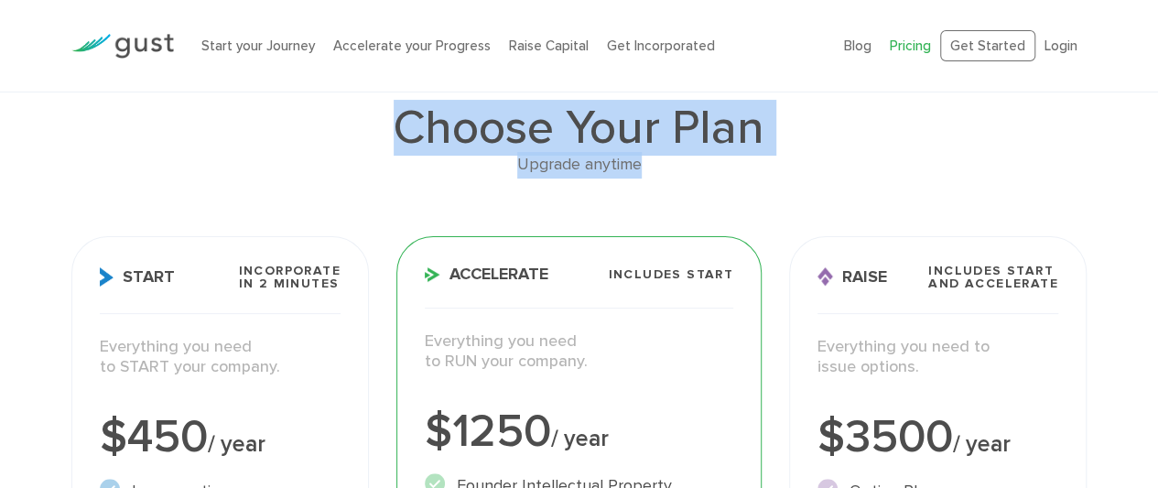
drag, startPoint x: 495, startPoint y: 160, endPoint x: 378, endPoint y: 144, distance: 118.3
click at [378, 144] on div "Choose Your Plan Upgrade anytime" at bounding box center [578, 141] width 1015 height 74
click at [378, 144] on h1 "Choose Your Plan" at bounding box center [578, 128] width 1015 height 48
drag, startPoint x: 378, startPoint y: 144, endPoint x: 663, endPoint y: 168, distance: 285.7
click at [663, 168] on div "Choose Your Plan Upgrade anytime" at bounding box center [578, 141] width 1015 height 74
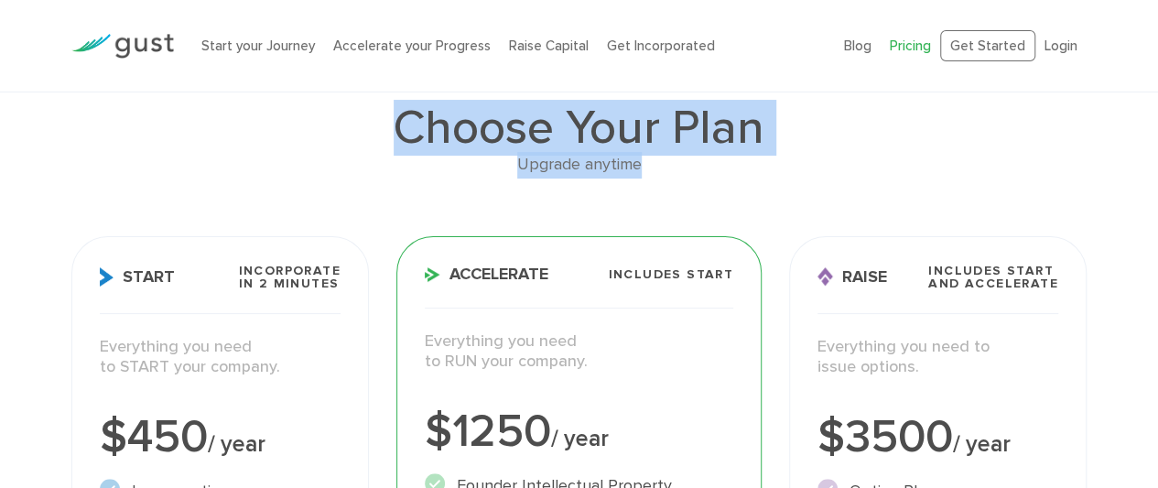
click at [663, 168] on div "Upgrade anytime" at bounding box center [578, 165] width 1015 height 27
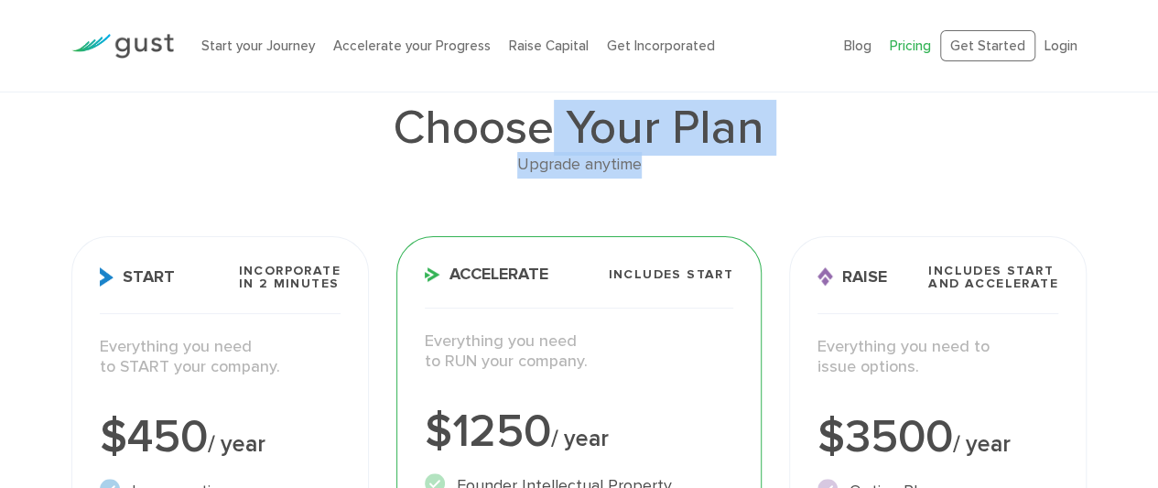
drag, startPoint x: 663, startPoint y: 168, endPoint x: 543, endPoint y: 140, distance: 123.2
click at [543, 140] on div "Choose Your Plan Upgrade anytime" at bounding box center [578, 141] width 1015 height 74
click at [543, 140] on h1 "Choose Your Plan" at bounding box center [578, 128] width 1015 height 48
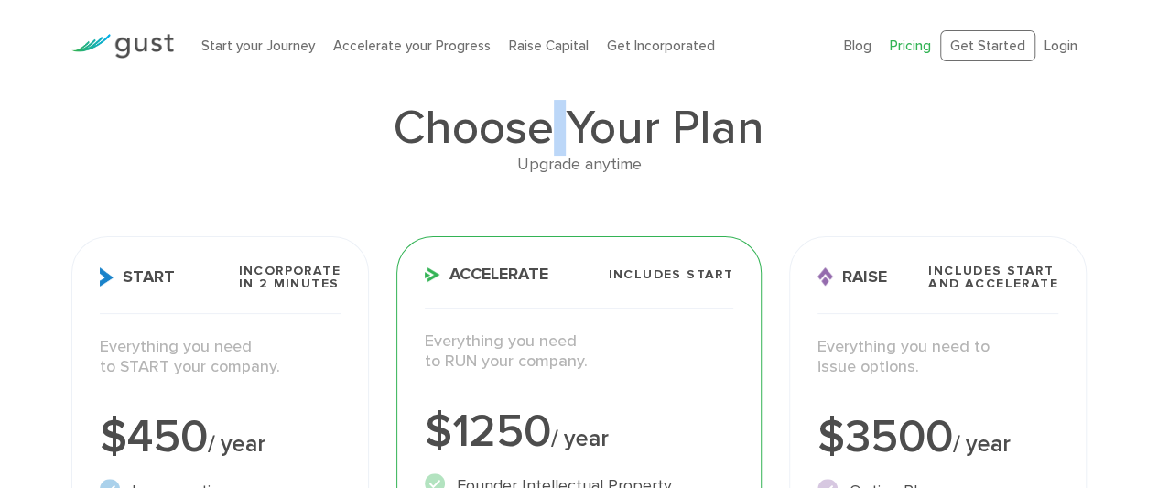
click at [543, 140] on h1 "Choose Your Plan" at bounding box center [578, 128] width 1015 height 48
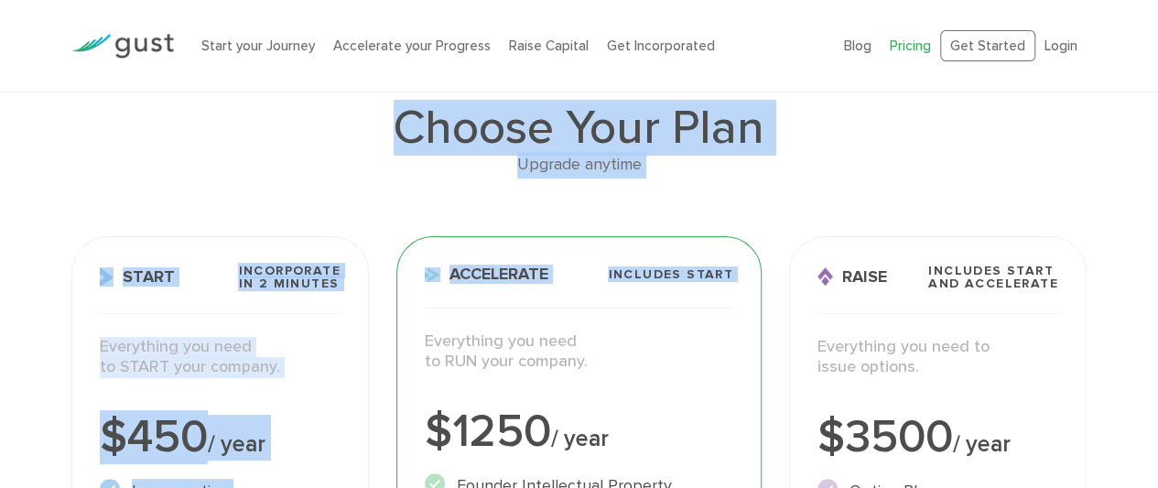
drag, startPoint x: 543, startPoint y: 140, endPoint x: 588, endPoint y: 178, distance: 59.8
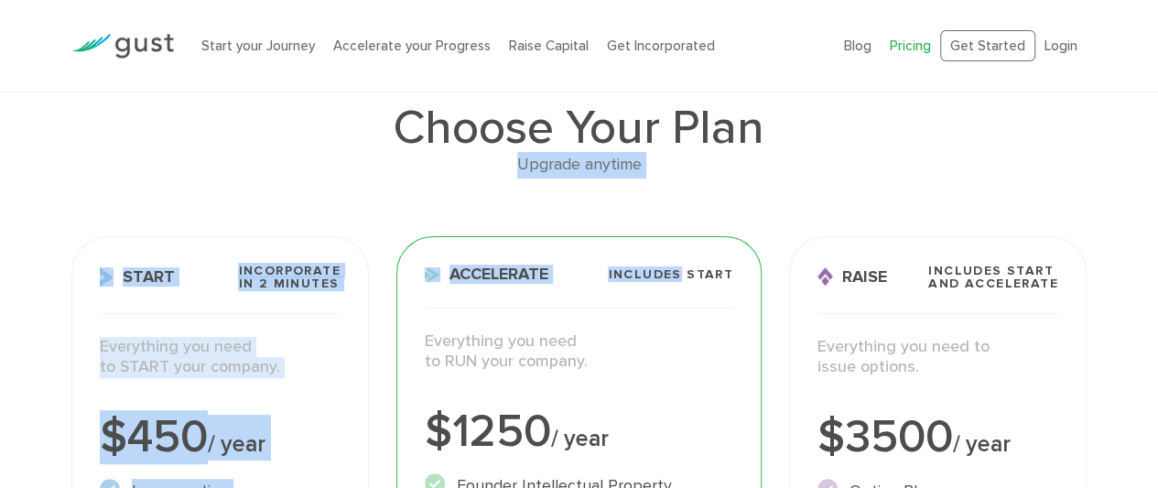
drag, startPoint x: 588, startPoint y: 178, endPoint x: 483, endPoint y: 155, distance: 107.9
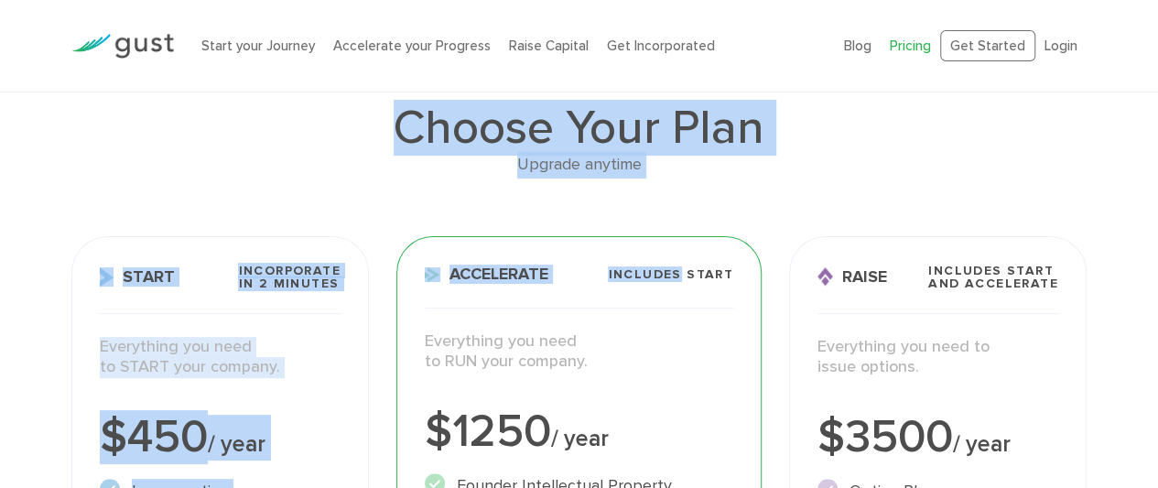
click at [483, 152] on h1 "Choose Your Plan" at bounding box center [578, 128] width 1015 height 48
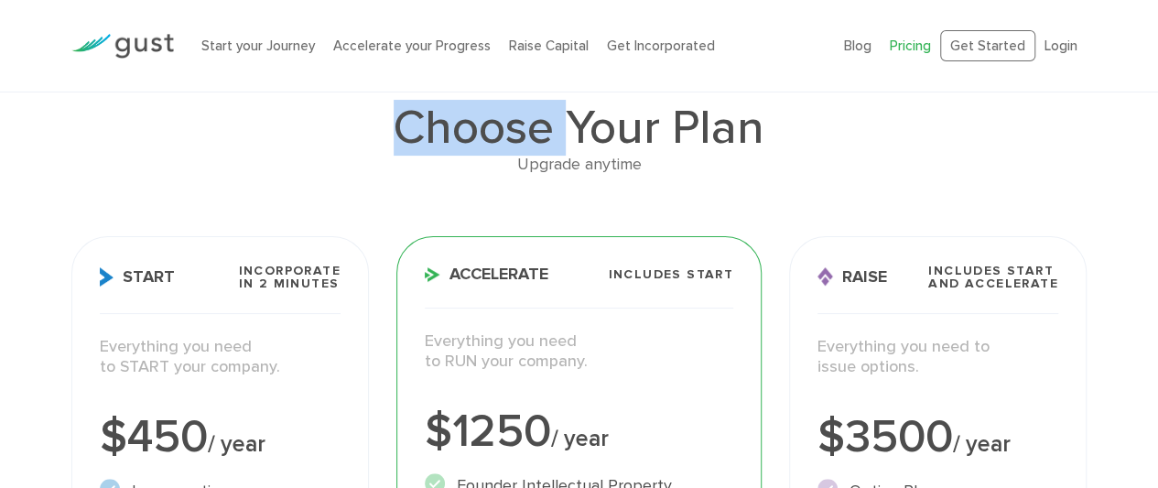
click at [483, 152] on h1 "Choose Your Plan" at bounding box center [578, 128] width 1015 height 48
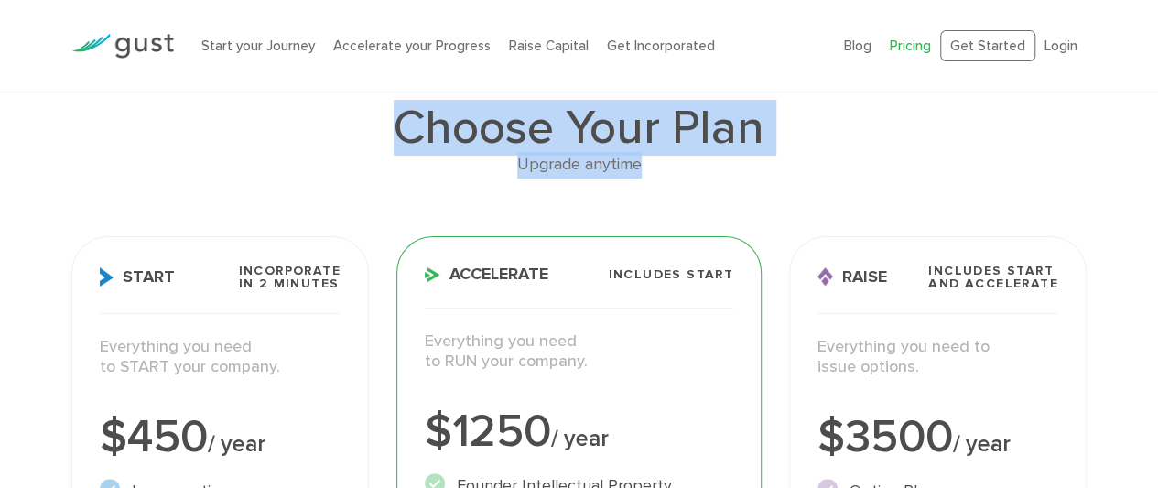
drag, startPoint x: 483, startPoint y: 155, endPoint x: 661, endPoint y: 164, distance: 177.8
click at [661, 164] on div "Choose Your Plan Upgrade anytime" at bounding box center [578, 141] width 1015 height 74
click at [661, 164] on div "Upgrade anytime" at bounding box center [578, 165] width 1015 height 27
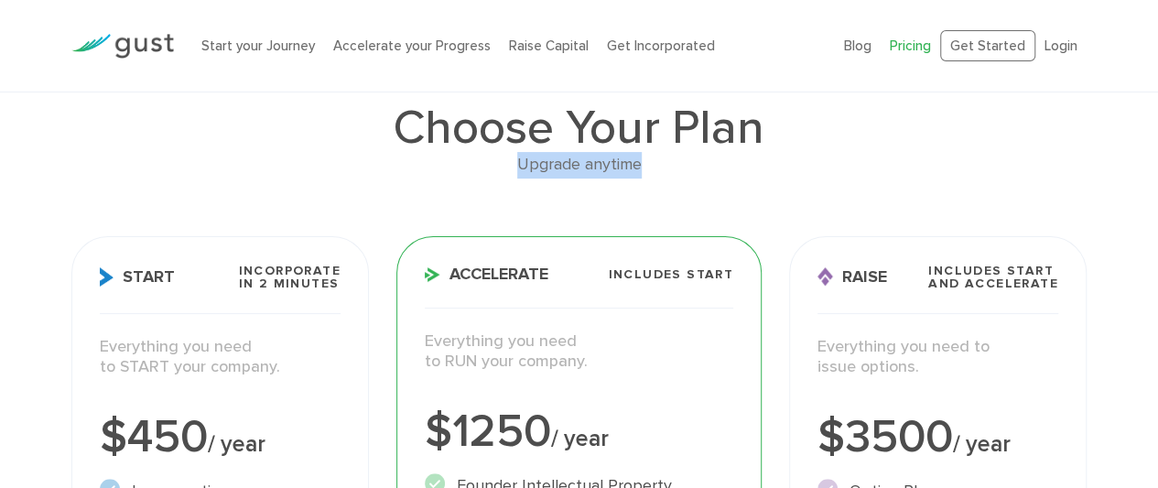
drag, startPoint x: 661, startPoint y: 164, endPoint x: 443, endPoint y: 164, distance: 217.8
click at [443, 164] on div "Upgrade anytime" at bounding box center [578, 165] width 1015 height 27
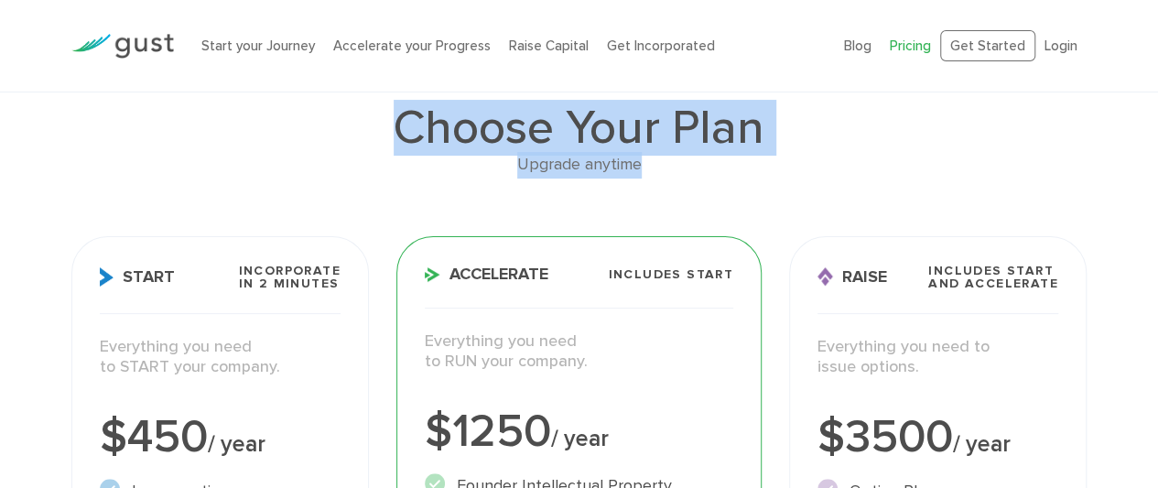
drag, startPoint x: 443, startPoint y: 164, endPoint x: 374, endPoint y: 140, distance: 72.7
click at [374, 140] on div "Choose Your Plan Upgrade anytime" at bounding box center [578, 141] width 1015 height 74
click at [374, 140] on h1 "Choose Your Plan" at bounding box center [578, 128] width 1015 height 48
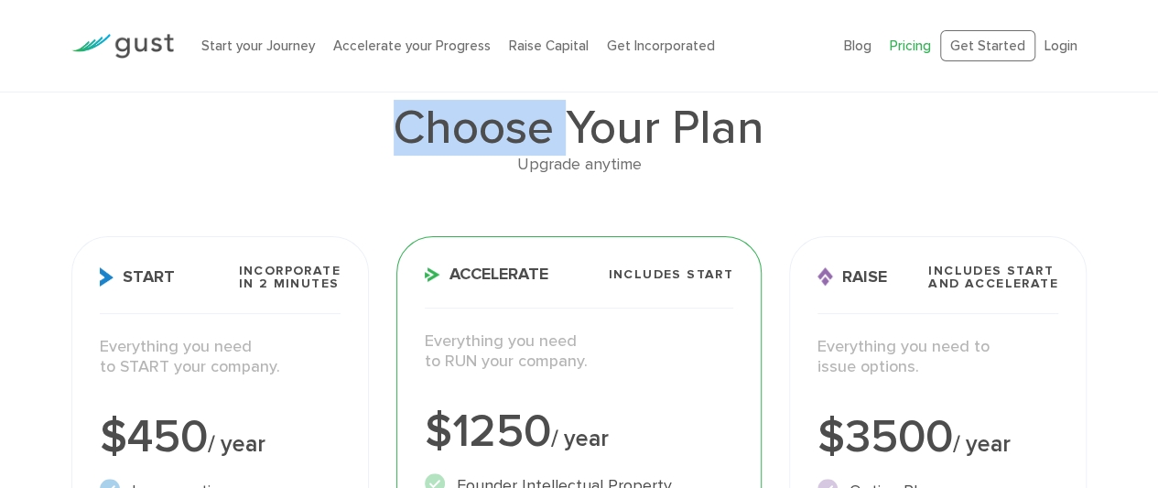
click at [374, 140] on h1 "Choose Your Plan" at bounding box center [578, 128] width 1015 height 48
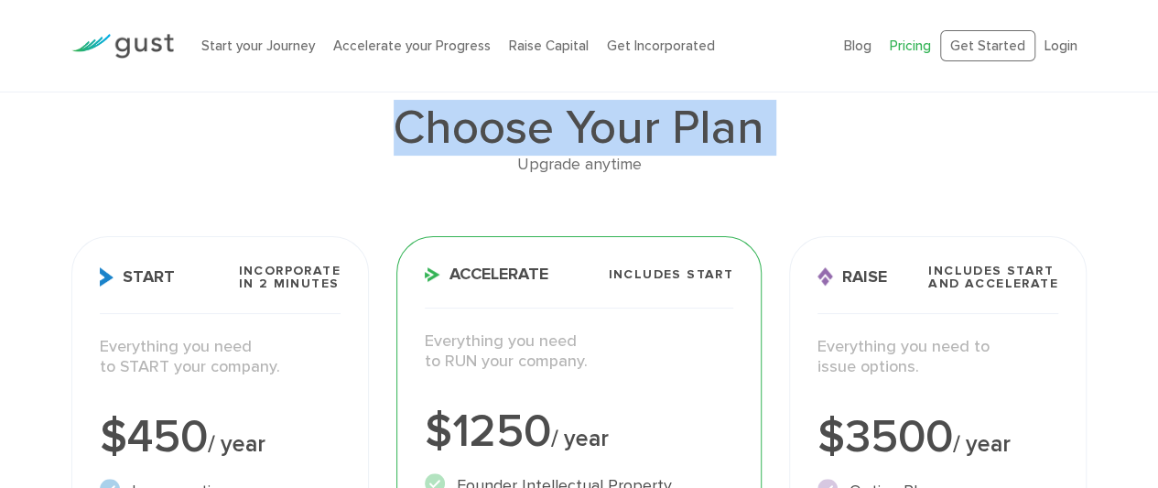
drag, startPoint x: 374, startPoint y: 140, endPoint x: 551, endPoint y: 151, distance: 177.0
click at [551, 151] on h1 "Choose Your Plan" at bounding box center [578, 128] width 1015 height 48
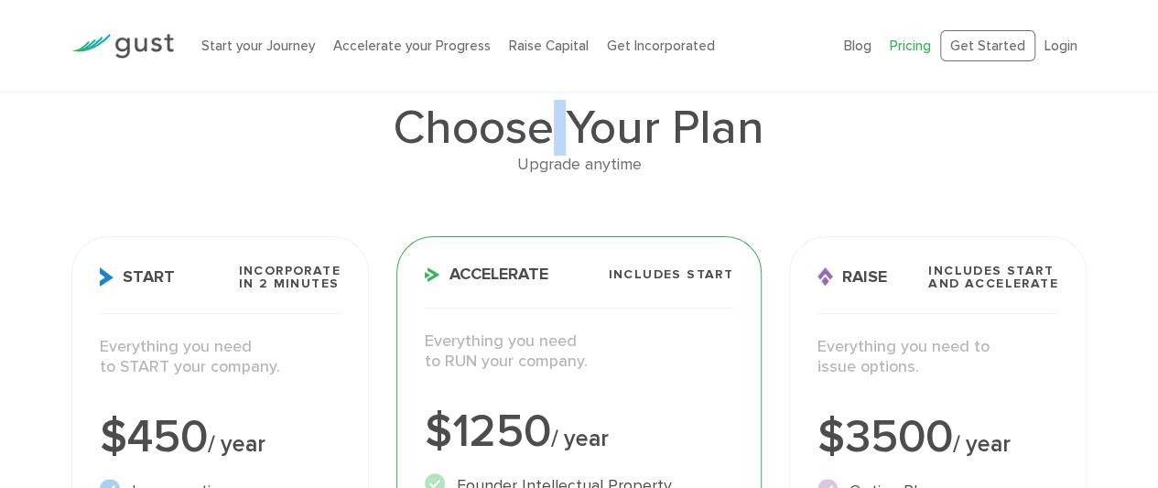
click at [551, 151] on h1 "Choose Your Plan" at bounding box center [578, 128] width 1015 height 48
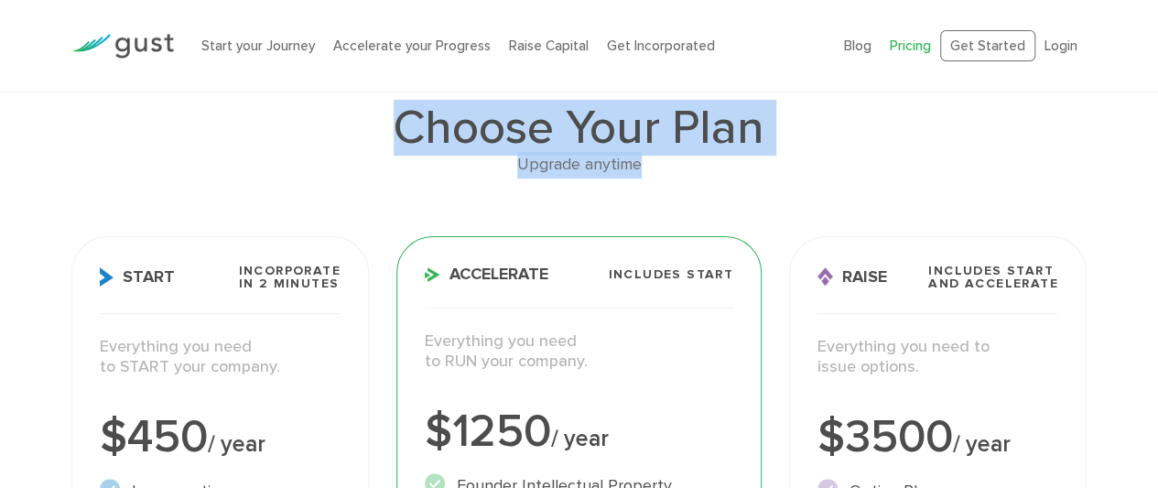
drag, startPoint x: 551, startPoint y: 151, endPoint x: 558, endPoint y: 167, distance: 17.2
click at [558, 167] on div "Choose Your Plan Upgrade anytime" at bounding box center [578, 141] width 1015 height 74
click at [558, 167] on div "Upgrade anytime" at bounding box center [578, 165] width 1015 height 27
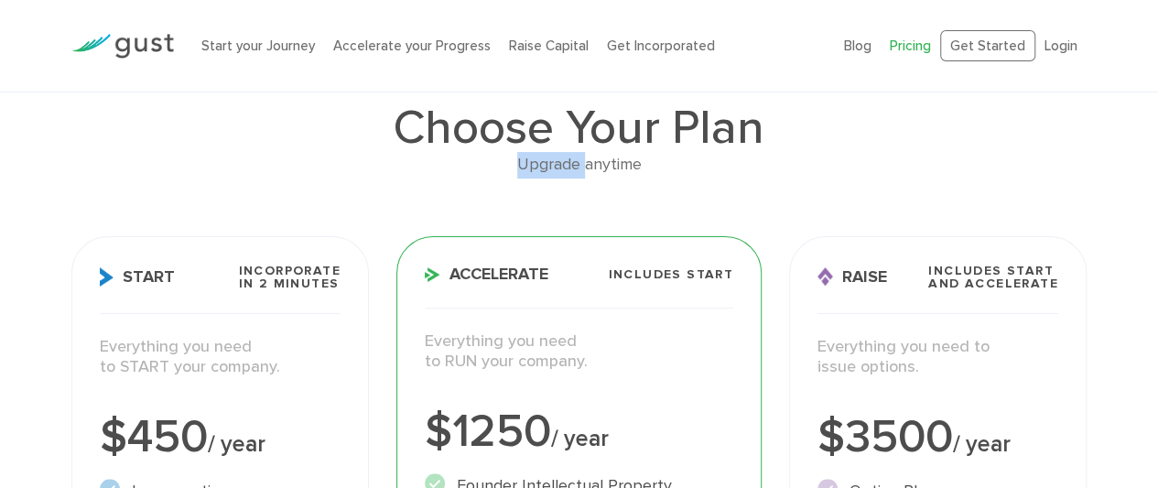
click at [558, 167] on div "Upgrade anytime" at bounding box center [578, 165] width 1015 height 27
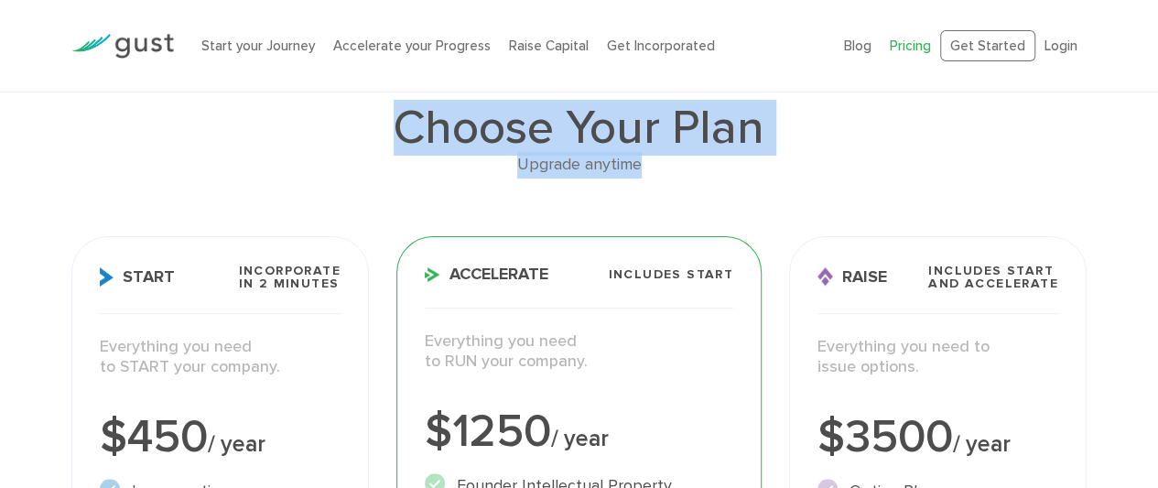
drag
click at [459, 149] on div "Choose Your Plan Upgrade anytime" at bounding box center [578, 141] width 1015 height 74
click at [459, 149] on h1 "Choose Your Plan" at bounding box center [578, 128] width 1015 height 48
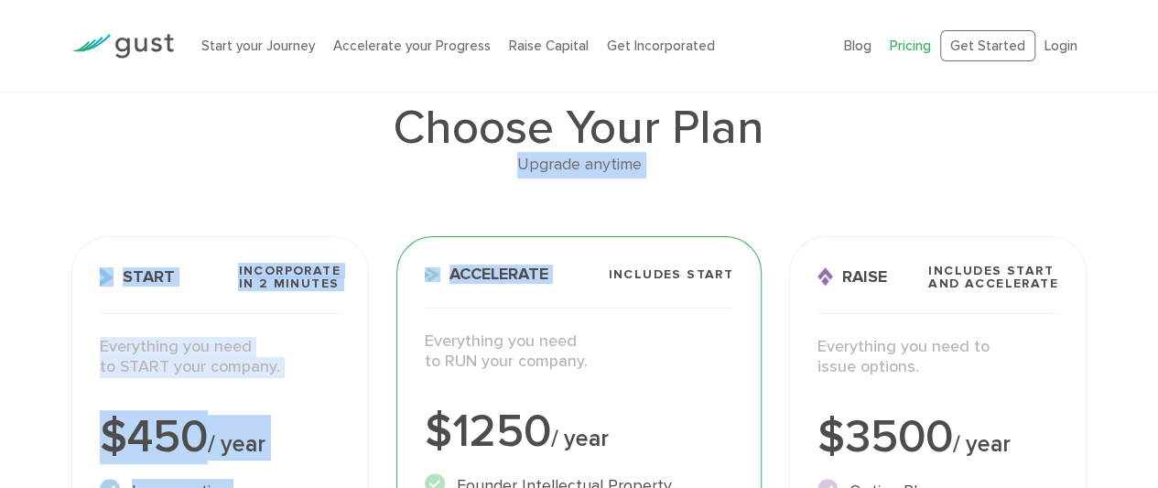
click at [530, 172] on div "Upgrade anytime" at bounding box center [578, 165] width 1015 height 27
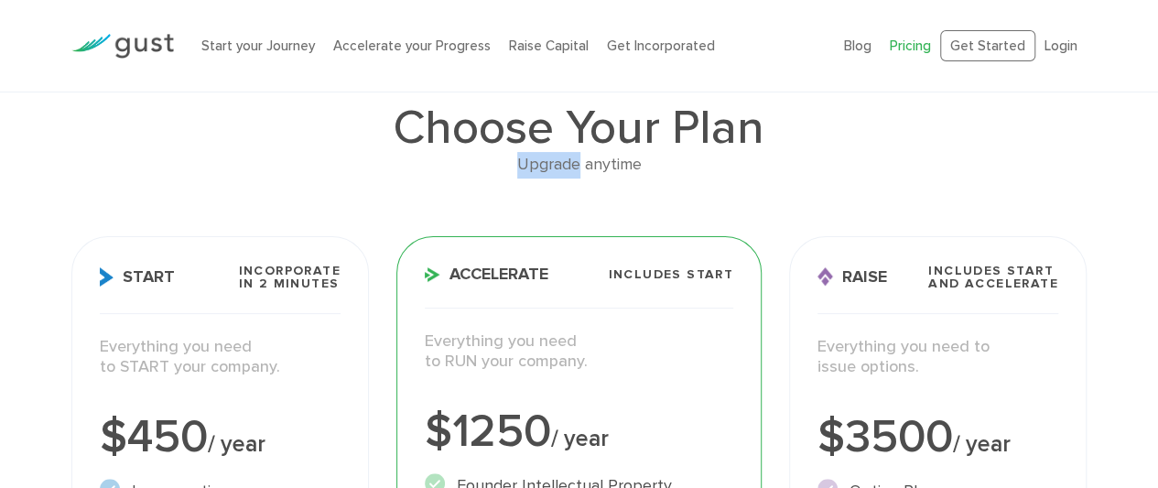
click at [417, 167] on div "Upgrade anytime" at bounding box center [578, 165] width 1015 height 27
click at [434, 131] on h1 "Choose Your Plan" at bounding box center [578, 128] width 1015 height 48
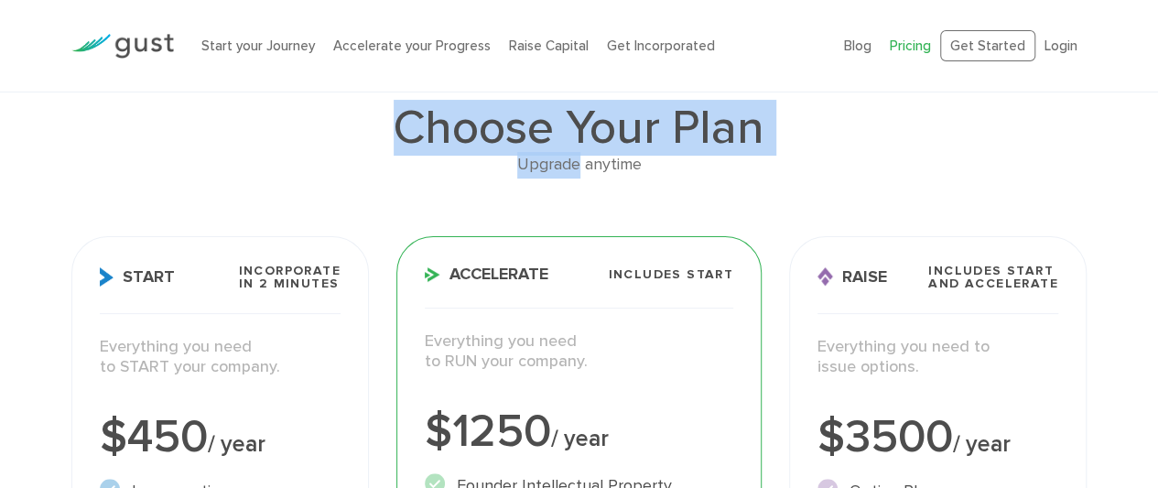
click at [591, 167] on div "Choose Your Plan Upgrade anytime" at bounding box center [578, 141] width 1015 height 74
click at [591, 167] on div "Upgrade anytime" at bounding box center [578, 165] width 1015 height 27
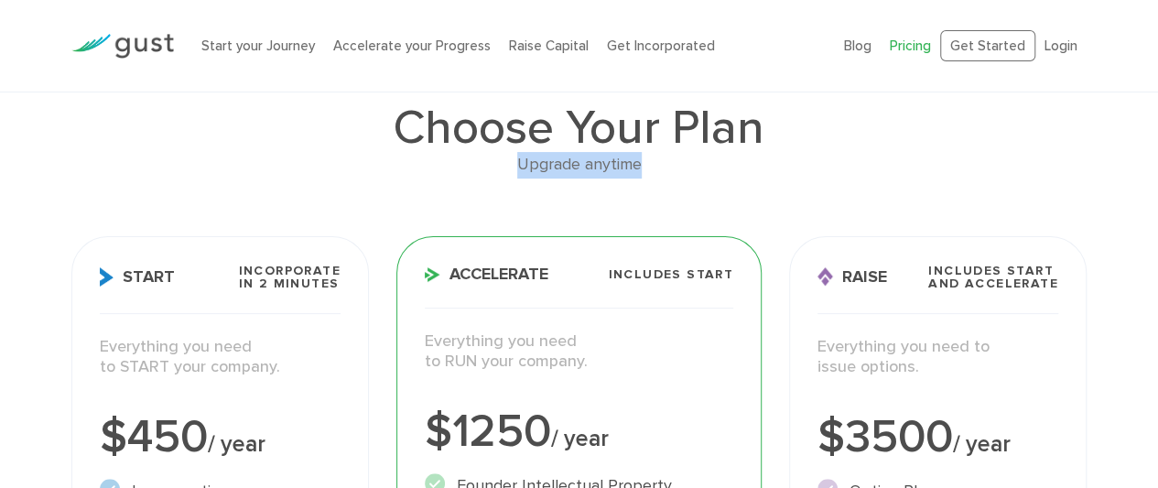
click at [417, 171] on div "Upgrade anytime" at bounding box center [578, 165] width 1015 height 27
click at [402, 152] on h1 "Choose Your Plan" at bounding box center [578, 128] width 1015 height 48
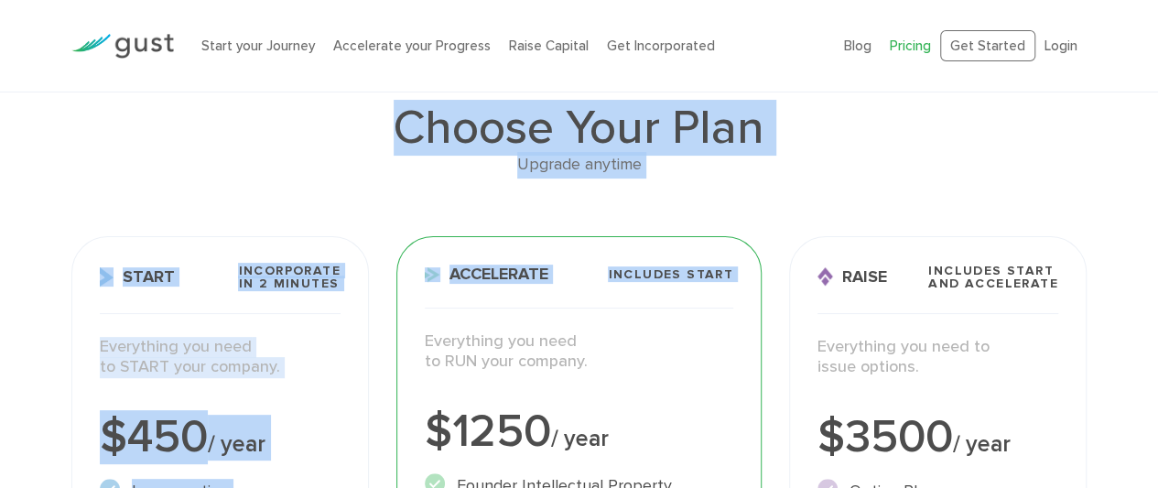
click at [441, 149] on h1 "Choose Your Plan" at bounding box center [578, 128] width 1015 height 48
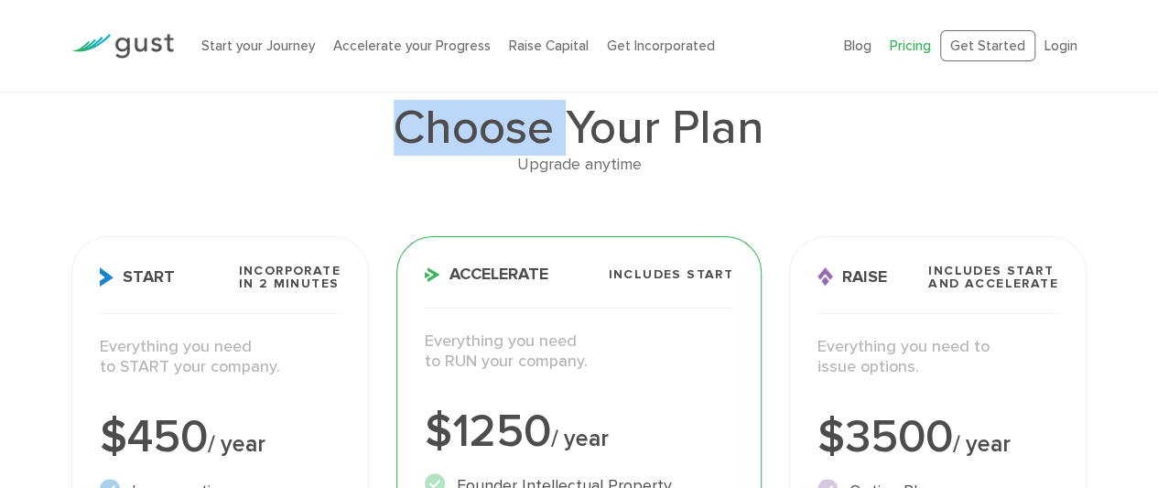
click at [441, 149] on h1 "Choose Your Plan" at bounding box center [578, 128] width 1015 height 48
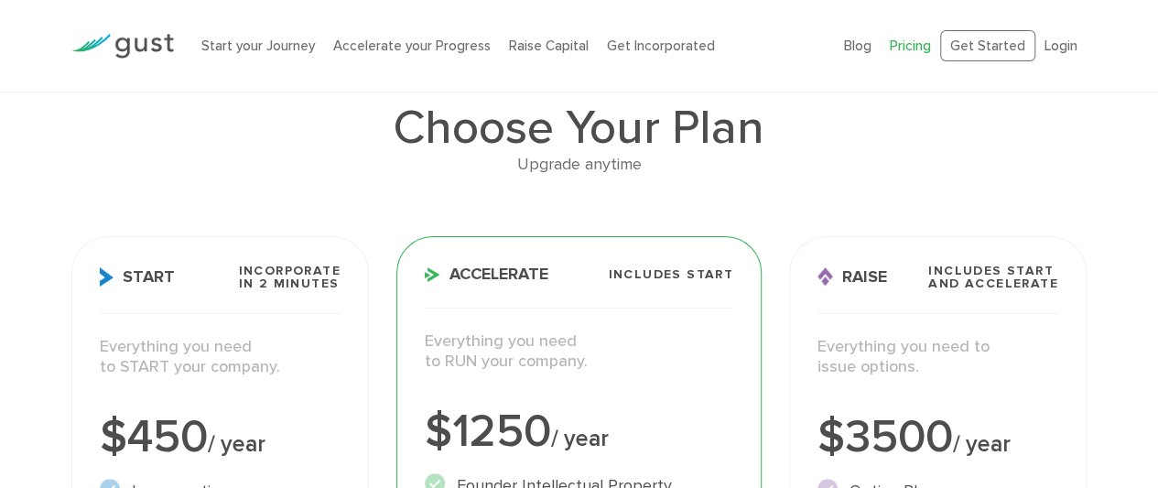
click at [408, 105] on h1 "Choose Your Plan" at bounding box center [578, 128] width 1015 height 48
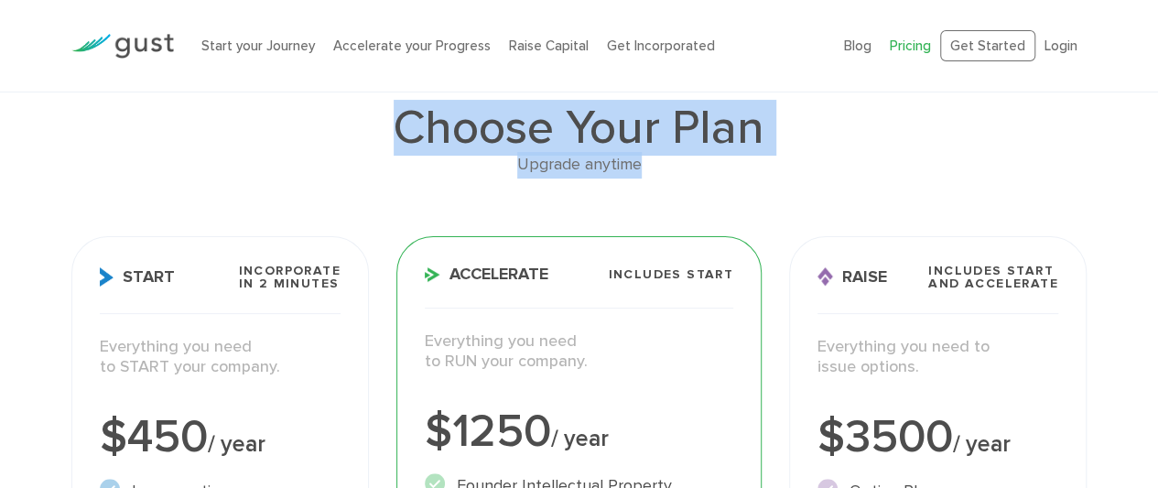
click at [596, 168] on div "Choose Your Plan Upgrade anytime" at bounding box center [578, 141] width 1015 height 74
click at [596, 168] on div "Upgrade anytime" at bounding box center [578, 165] width 1015 height 27
click at [459, 169] on div "Upgrade anytime" at bounding box center [578, 165] width 1015 height 27
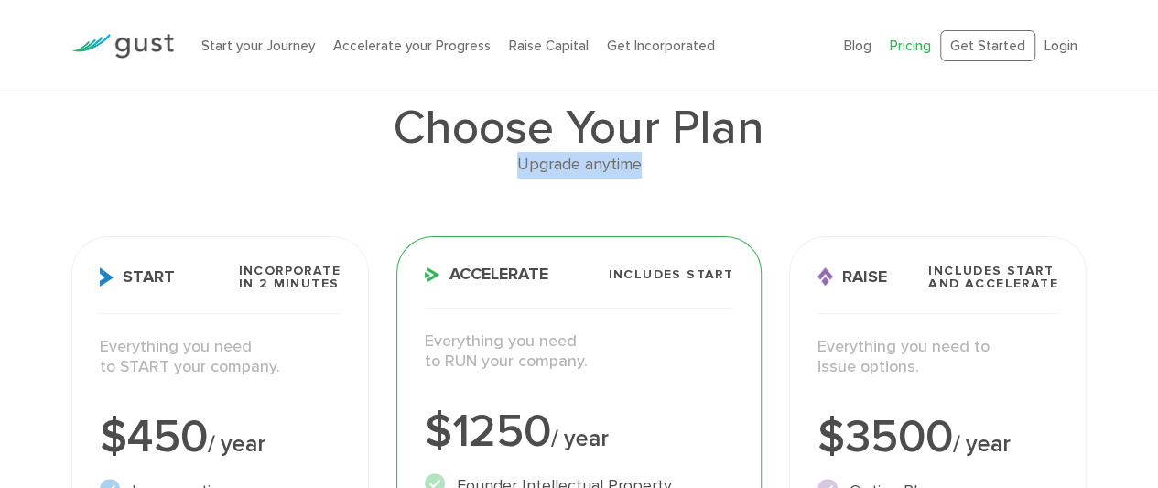
click at [459, 169] on div "Upgrade anytime" at bounding box center [578, 165] width 1015 height 27
click at [414, 153] on div "Choose Your Plan Upgrade anytime" at bounding box center [578, 141] width 1015 height 74
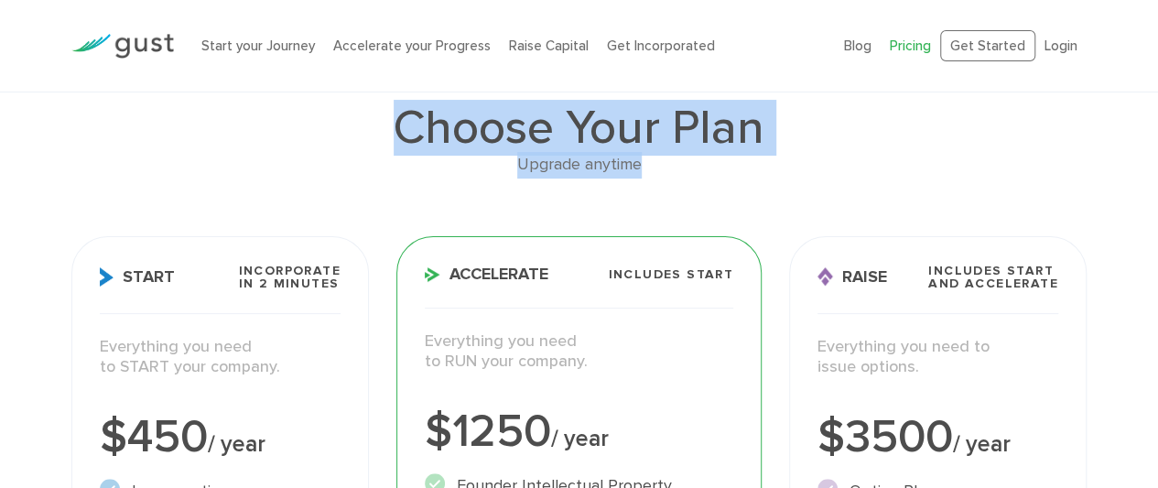
click at [414, 152] on h1 "Choose Your Plan" at bounding box center [578, 128] width 1015 height 48
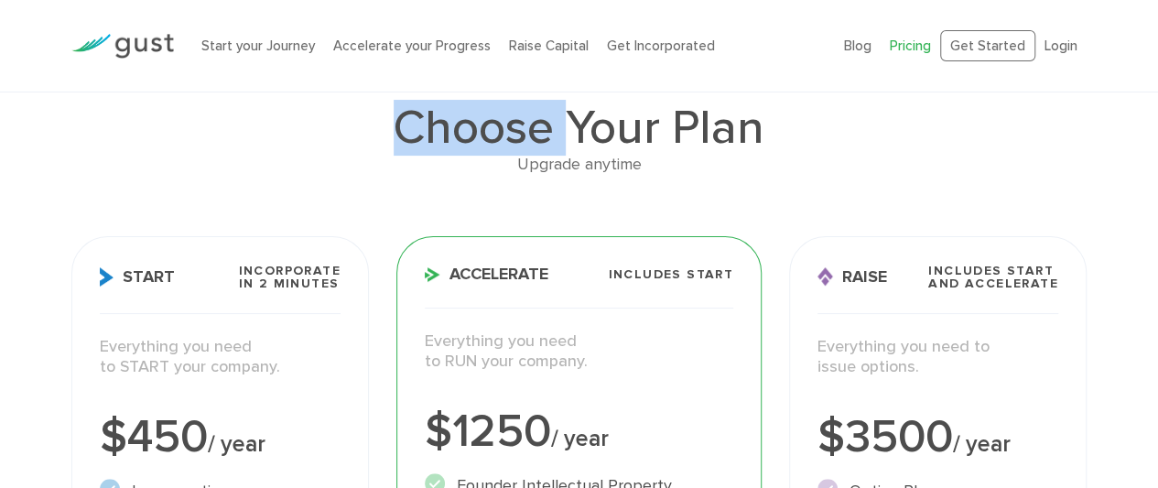
click at [414, 152] on h1 "Choose Your Plan" at bounding box center [578, 128] width 1015 height 48
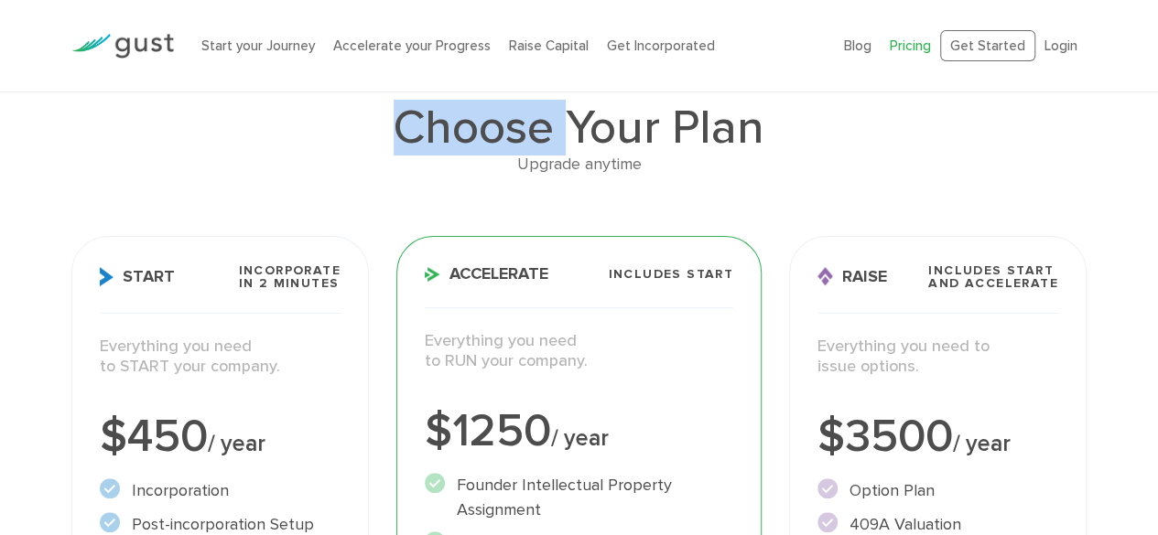
click at [567, 104] on h1 "Choose Your Plan" at bounding box center [578, 128] width 1015 height 48
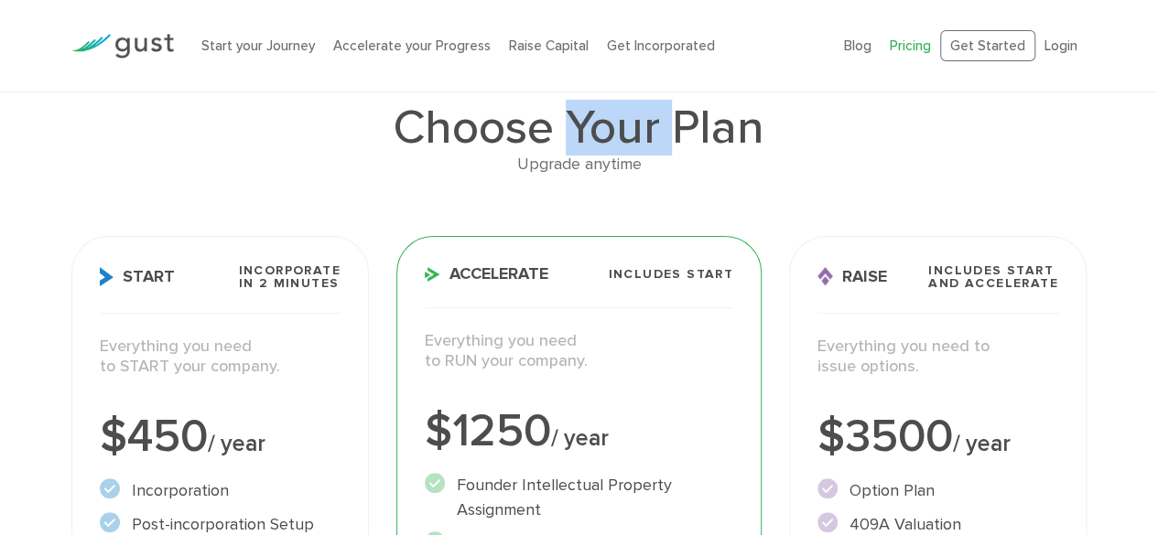
click at [567, 104] on h1 "Choose Your Plan" at bounding box center [578, 128] width 1015 height 48
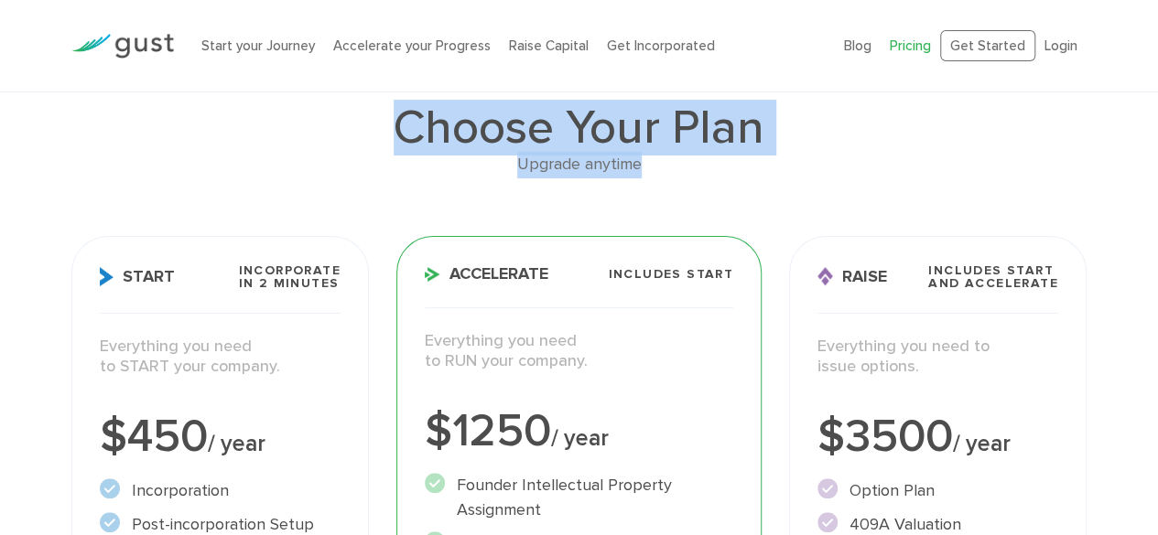
drag, startPoint x: 567, startPoint y: 103, endPoint x: 730, endPoint y: 178, distance: 179.0
click at [730, 178] on div "Choose Your Plan Upgrade anytime Start Incorporate in 2 Minutes Everything you …" at bounding box center [579, 535] width 1042 height 1027
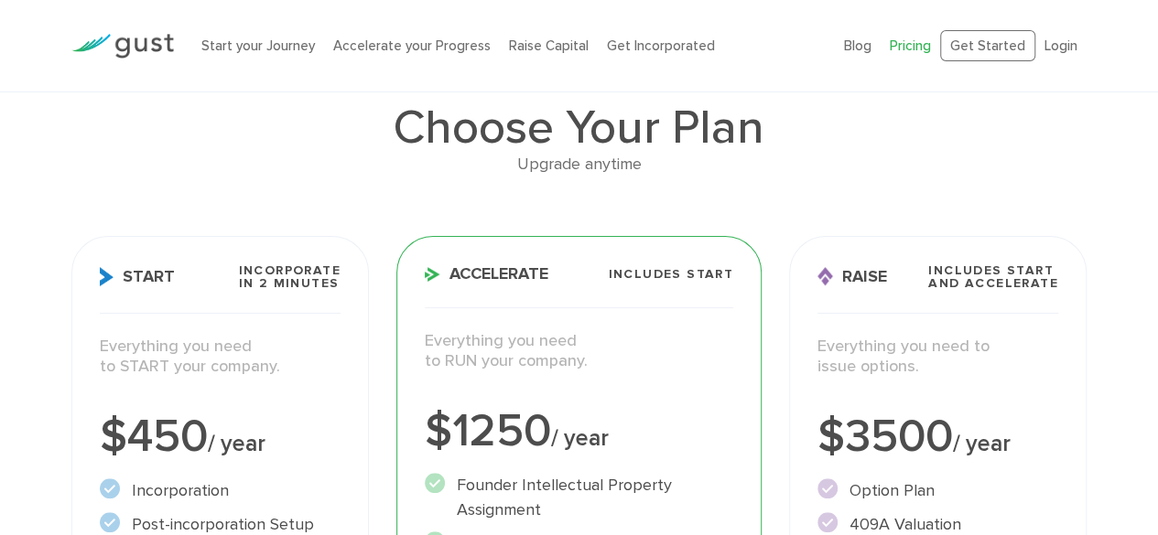
click at [730, 178] on div "Choose Your Plan Upgrade anytime Start Incorporate in 2 Minutes Everything you …" at bounding box center [579, 535] width 1042 height 1027
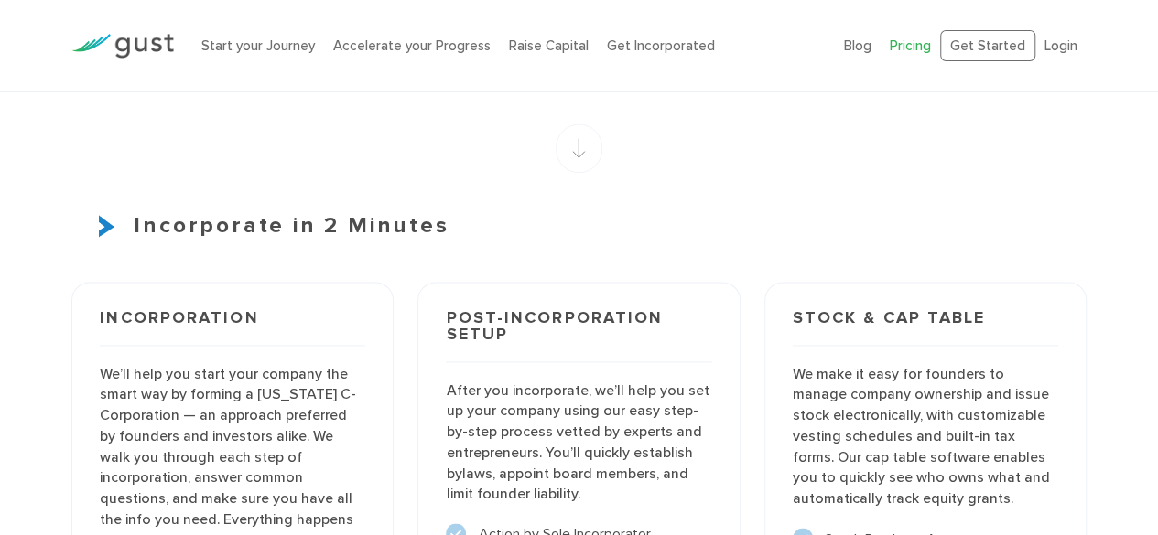
scroll to position [0, 0]
